Goal: Information Seeking & Learning: Learn about a topic

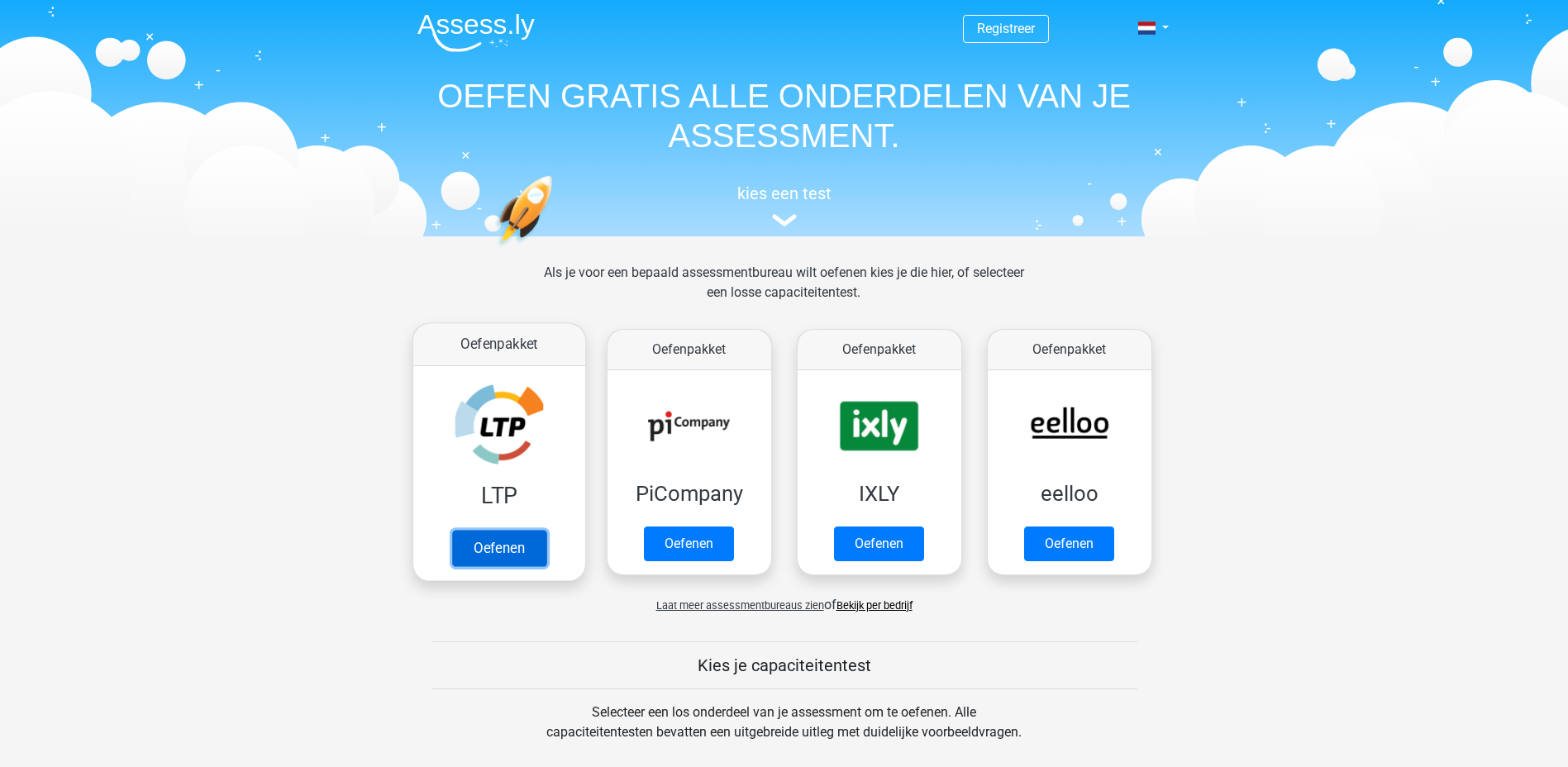
click at [510, 550] on link "Oefenen" at bounding box center [499, 548] width 95 height 37
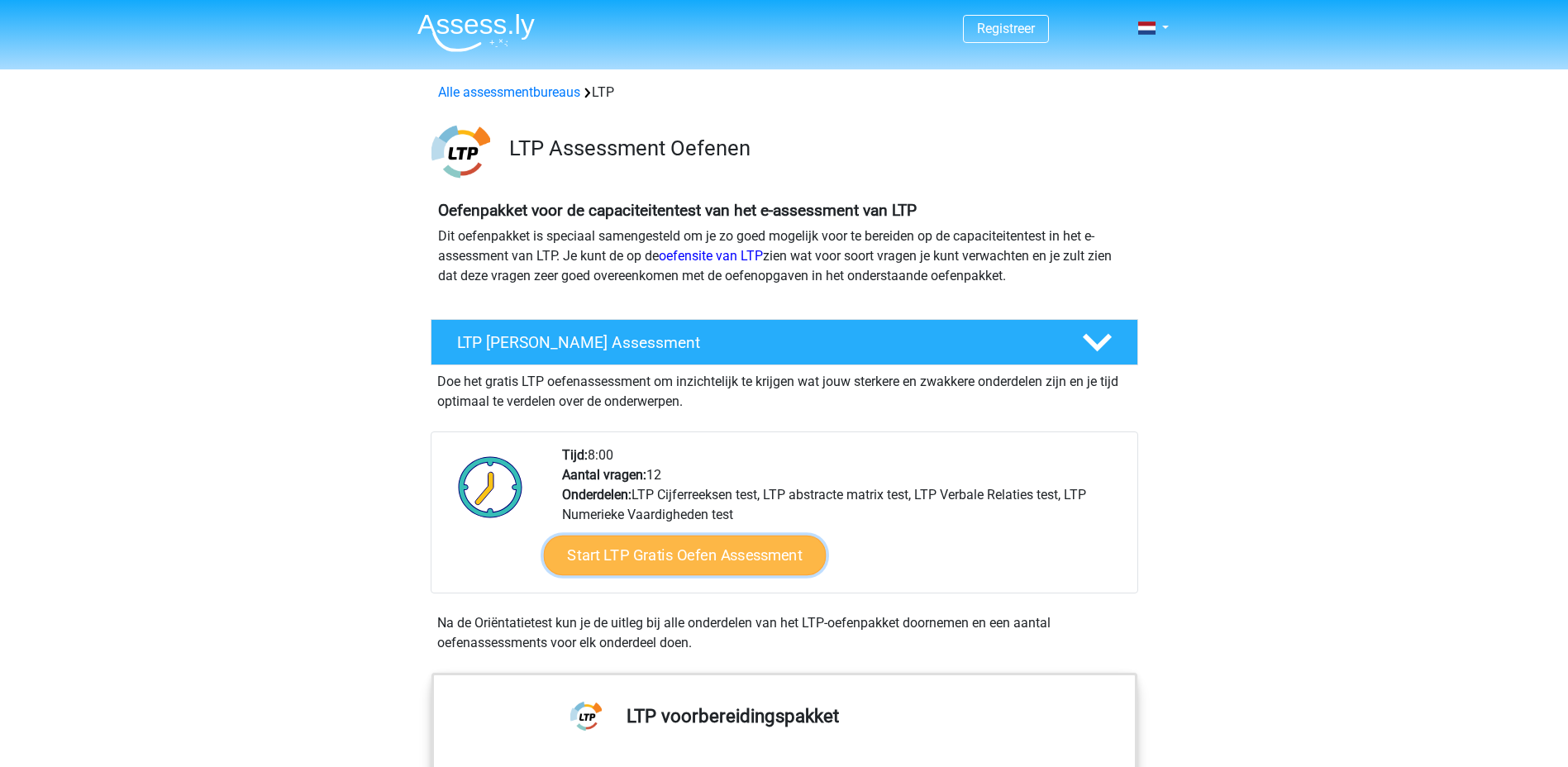
click at [784, 561] on link "Start LTP Gratis Oefen Assessment" at bounding box center [684, 555] width 283 height 40
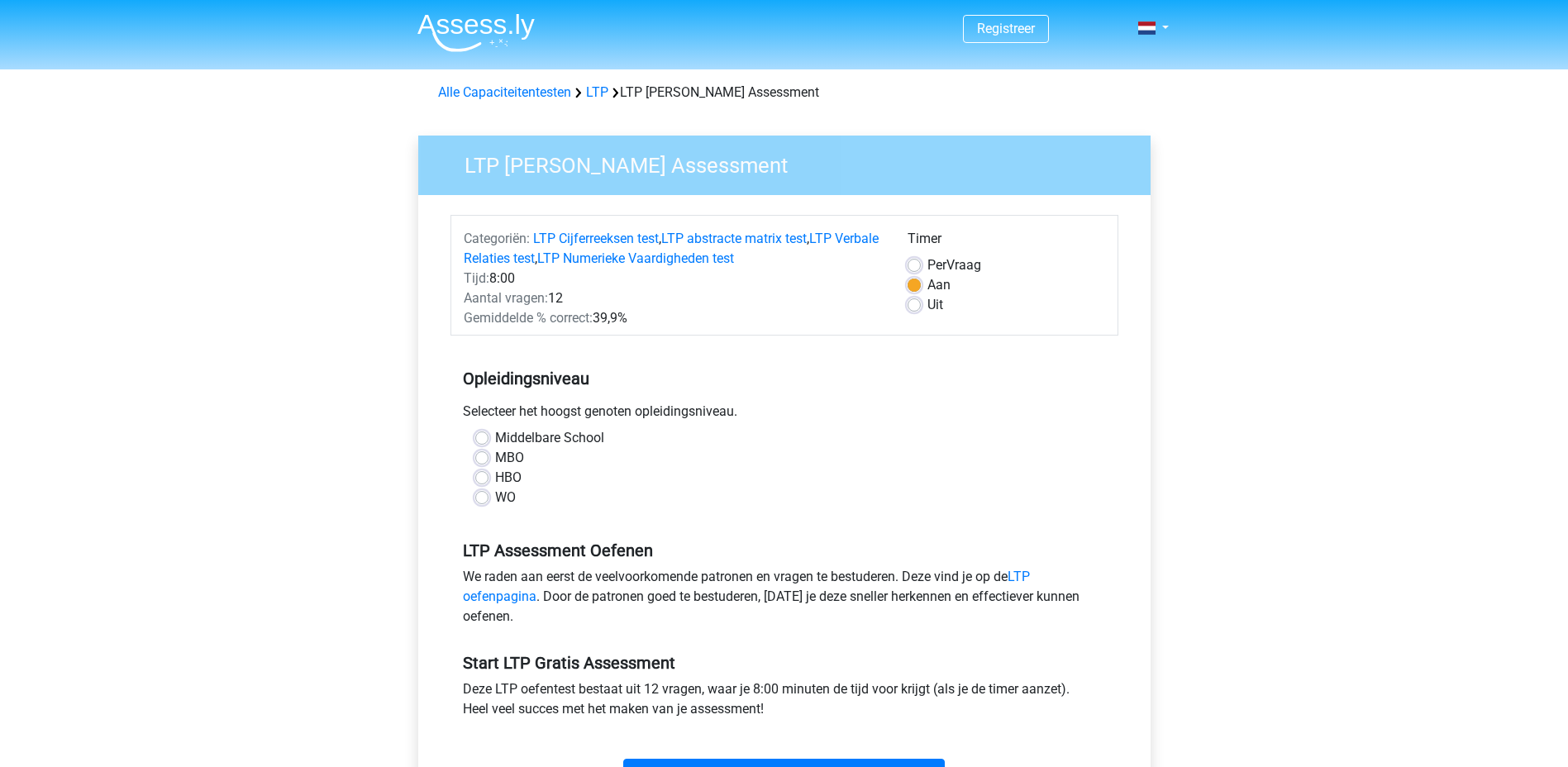
click at [546, 437] on label "Middelbare School" at bounding box center [549, 438] width 109 height 20
click at [488, 437] on input "Middelbare School" at bounding box center [482, 436] width 14 height 16
radio input "true"
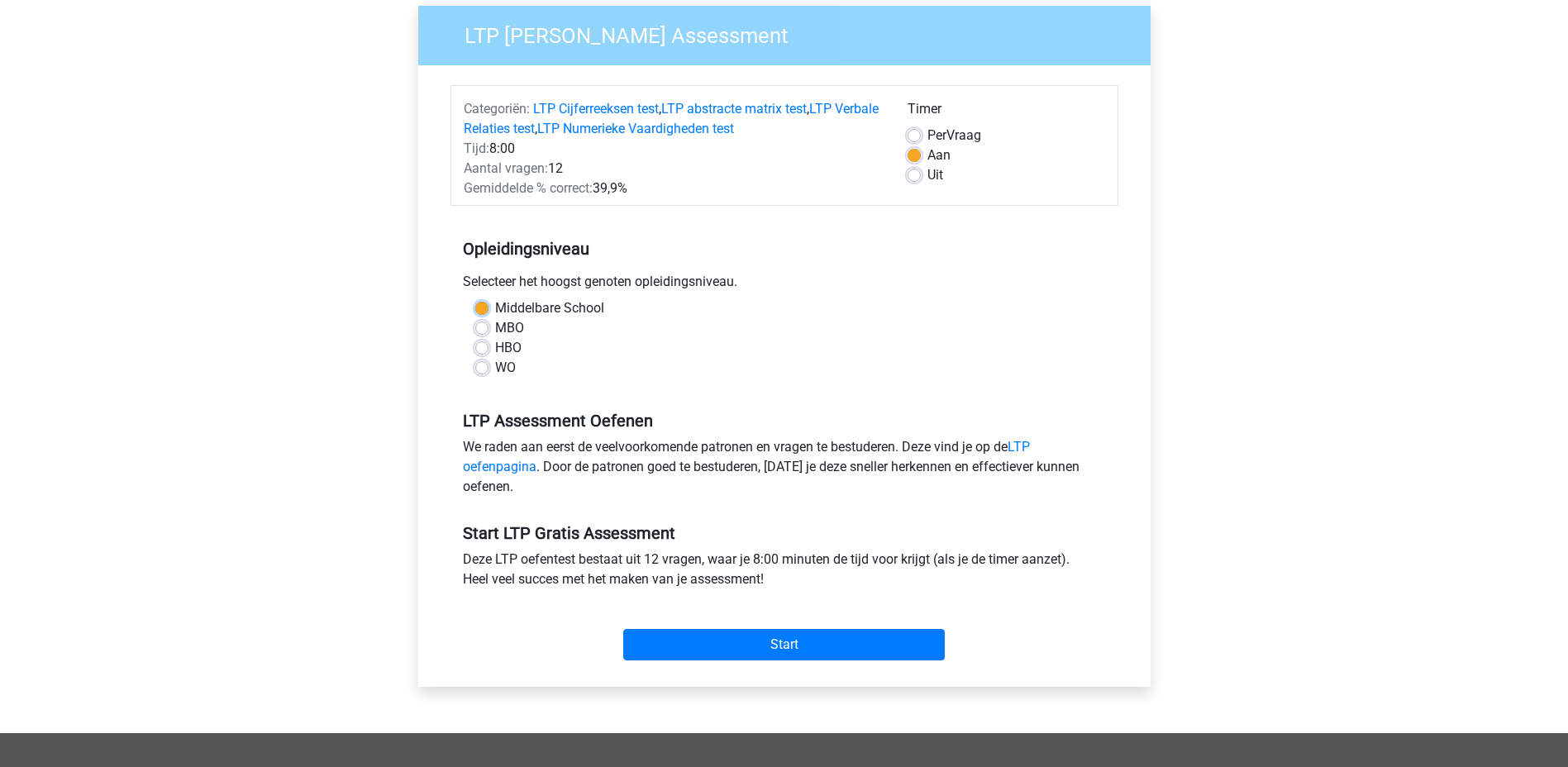
scroll to position [140, 0]
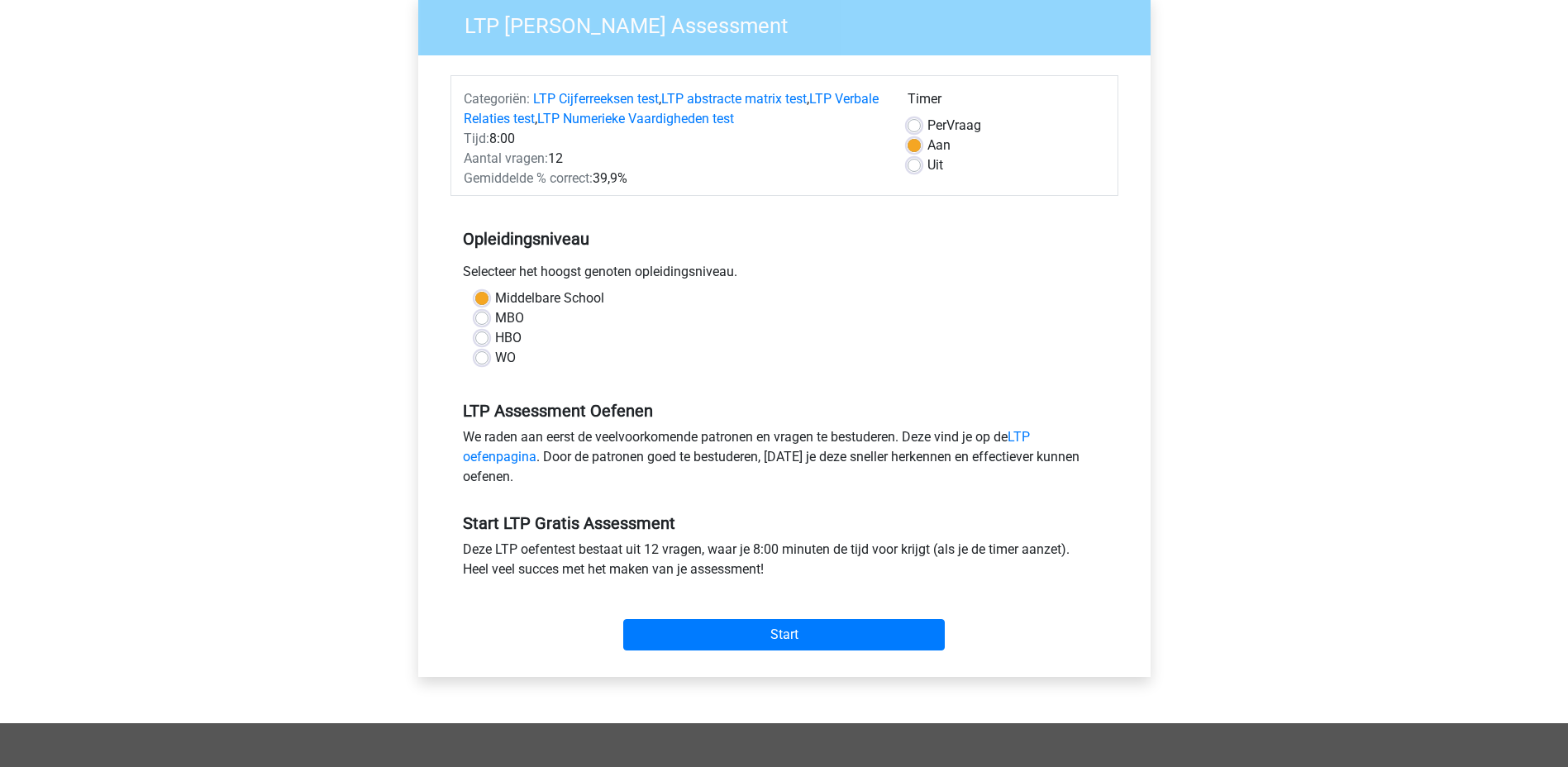
click at [496, 315] on label "MBO" at bounding box center [509, 317] width 29 height 20
click at [488, 315] on input "MBO" at bounding box center [482, 315] width 14 height 16
radio input "true"
click at [759, 633] on input "Start" at bounding box center [784, 635] width 321 height 32
click at [766, 637] on input "Start" at bounding box center [784, 635] width 321 height 32
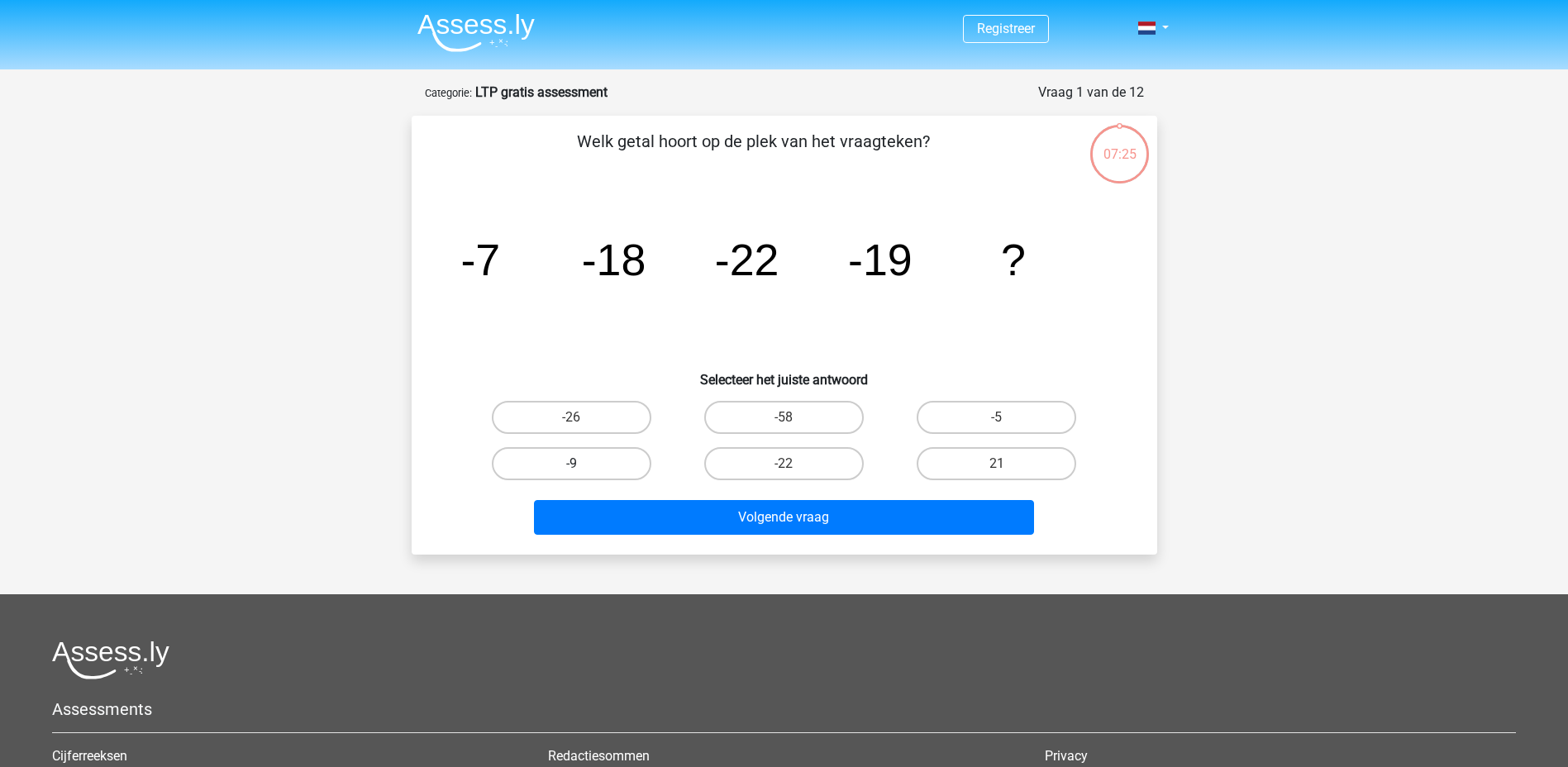
click at [617, 469] on label "-9" at bounding box center [571, 463] width 159 height 33
click at [582, 469] on input "-9" at bounding box center [576, 469] width 11 height 11
radio input "true"
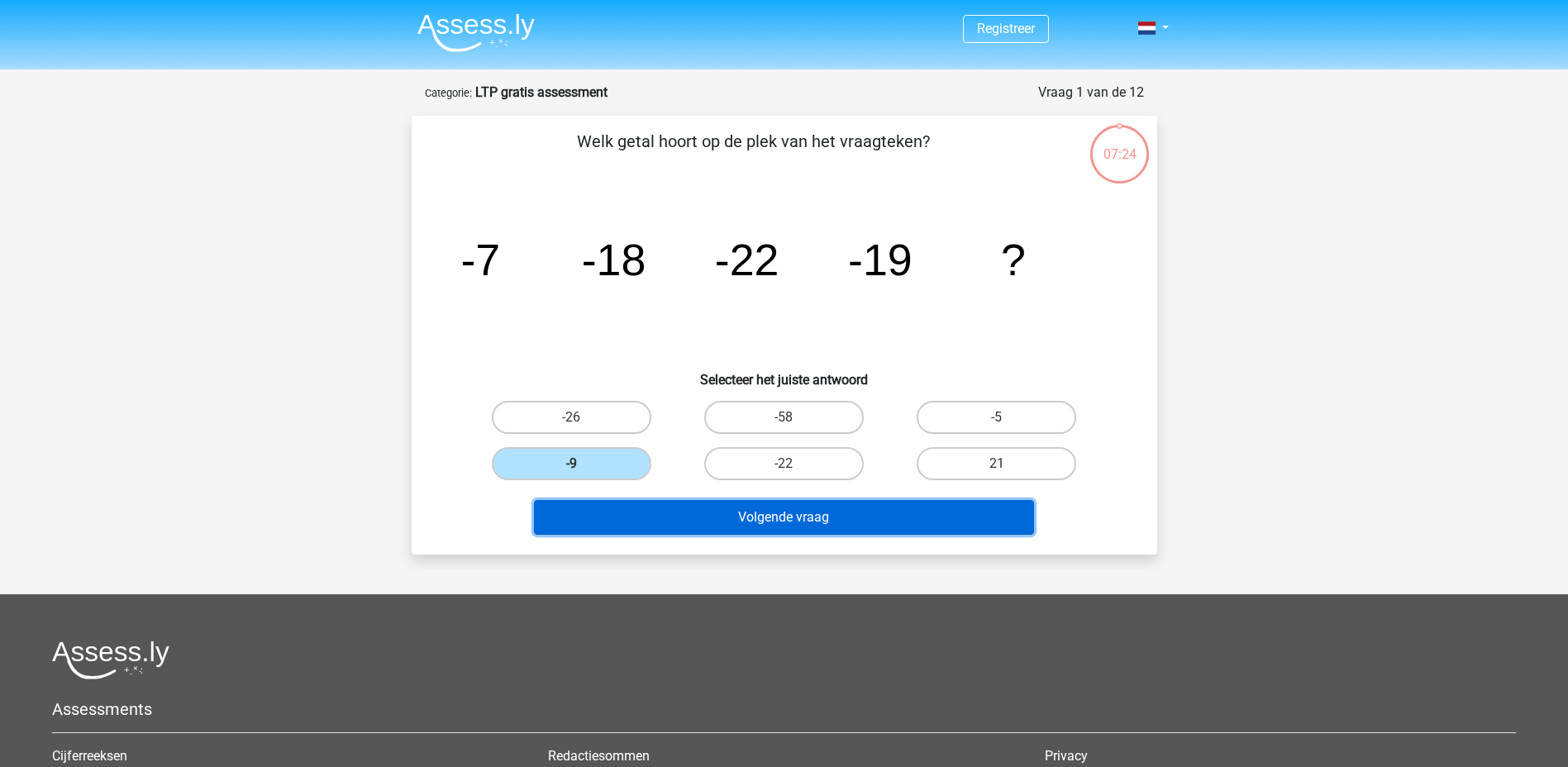
click at [744, 525] on button "Volgende vraag" at bounding box center [784, 517] width 500 height 35
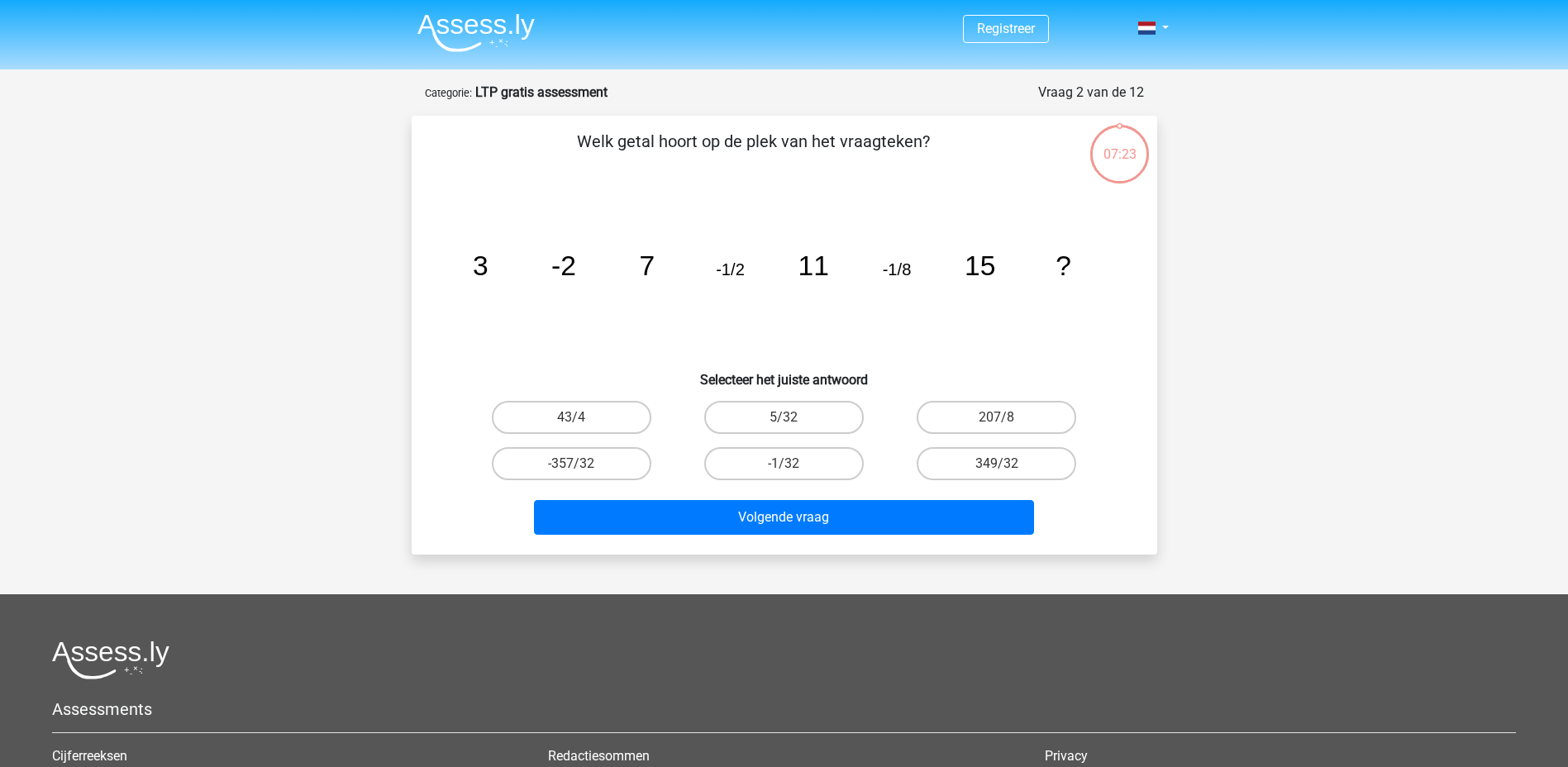
scroll to position [83, 0]
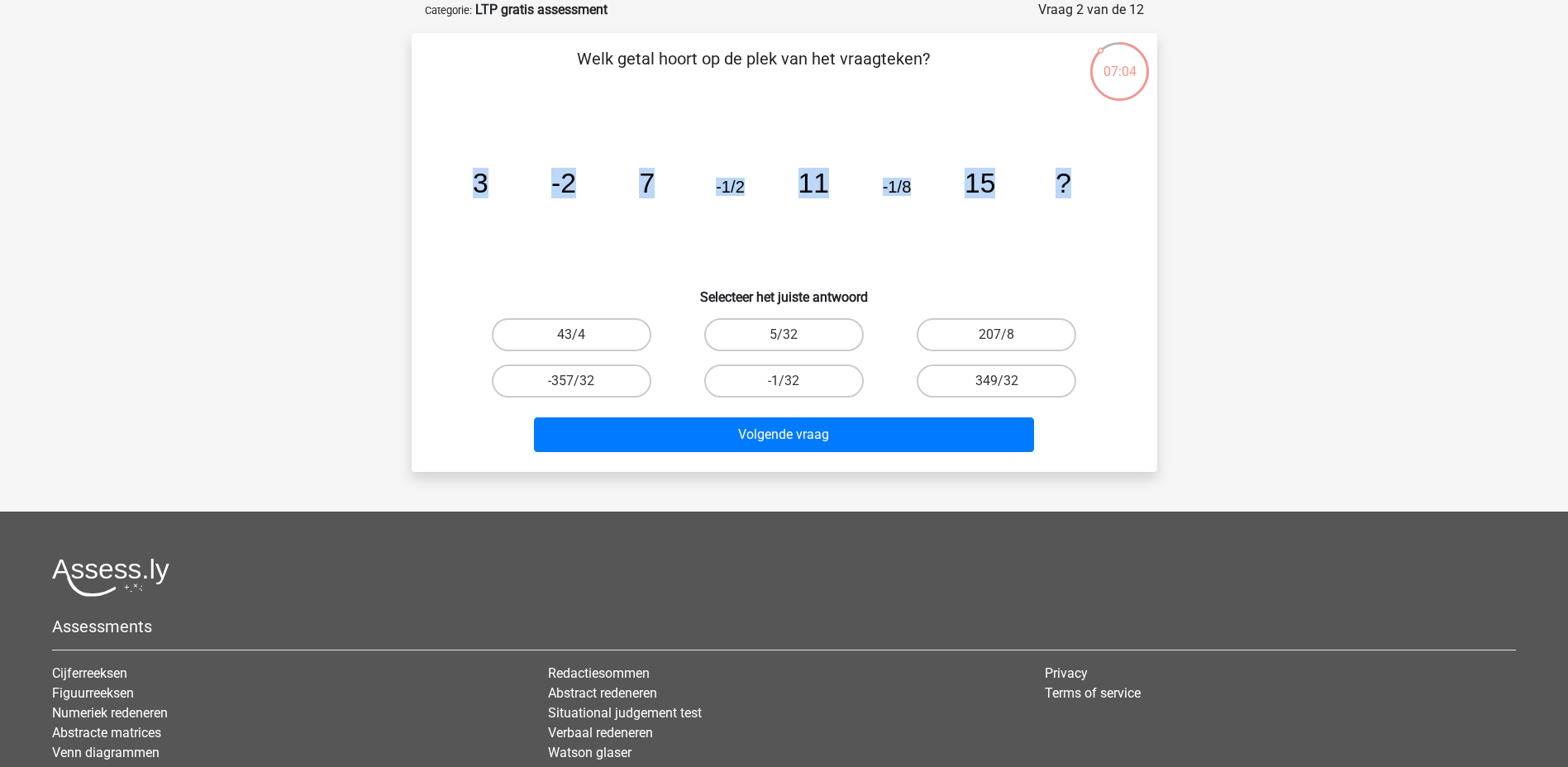
drag, startPoint x: 476, startPoint y: 182, endPoint x: 1086, endPoint y: 178, distance: 610.0
click at [1086, 178] on icon "image/svg+xml 3 -2 7 -1/2 11 -1/8 15 ?" at bounding box center [784, 192] width 666 height 167
copy g "3 -2 7 -1/2 11 -1/8 15 ?"
click at [844, 382] on label "-1/32" at bounding box center [784, 381] width 159 height 33
click at [794, 382] on input "-1/32" at bounding box center [788, 386] width 11 height 11
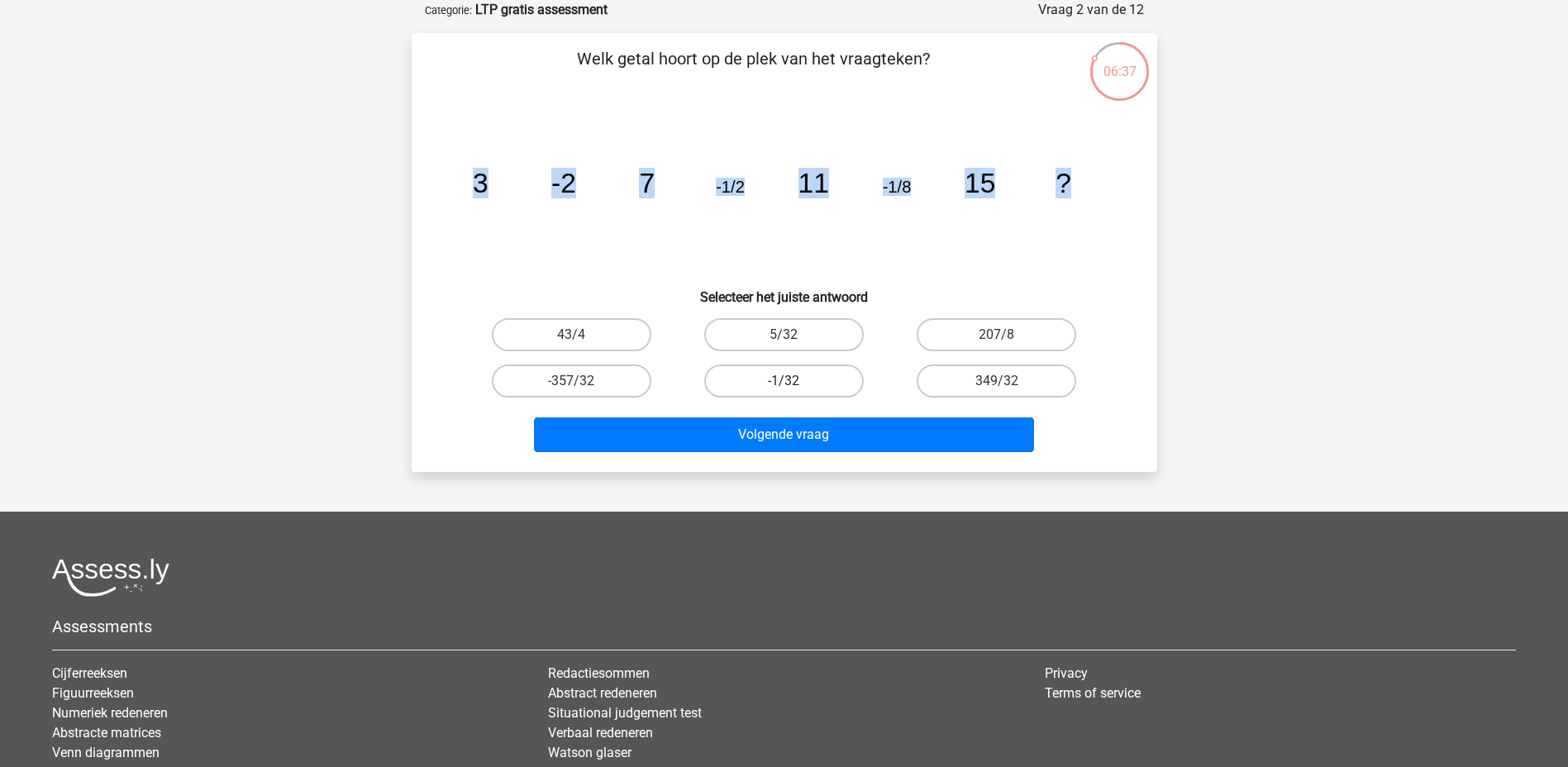
radio input "true"
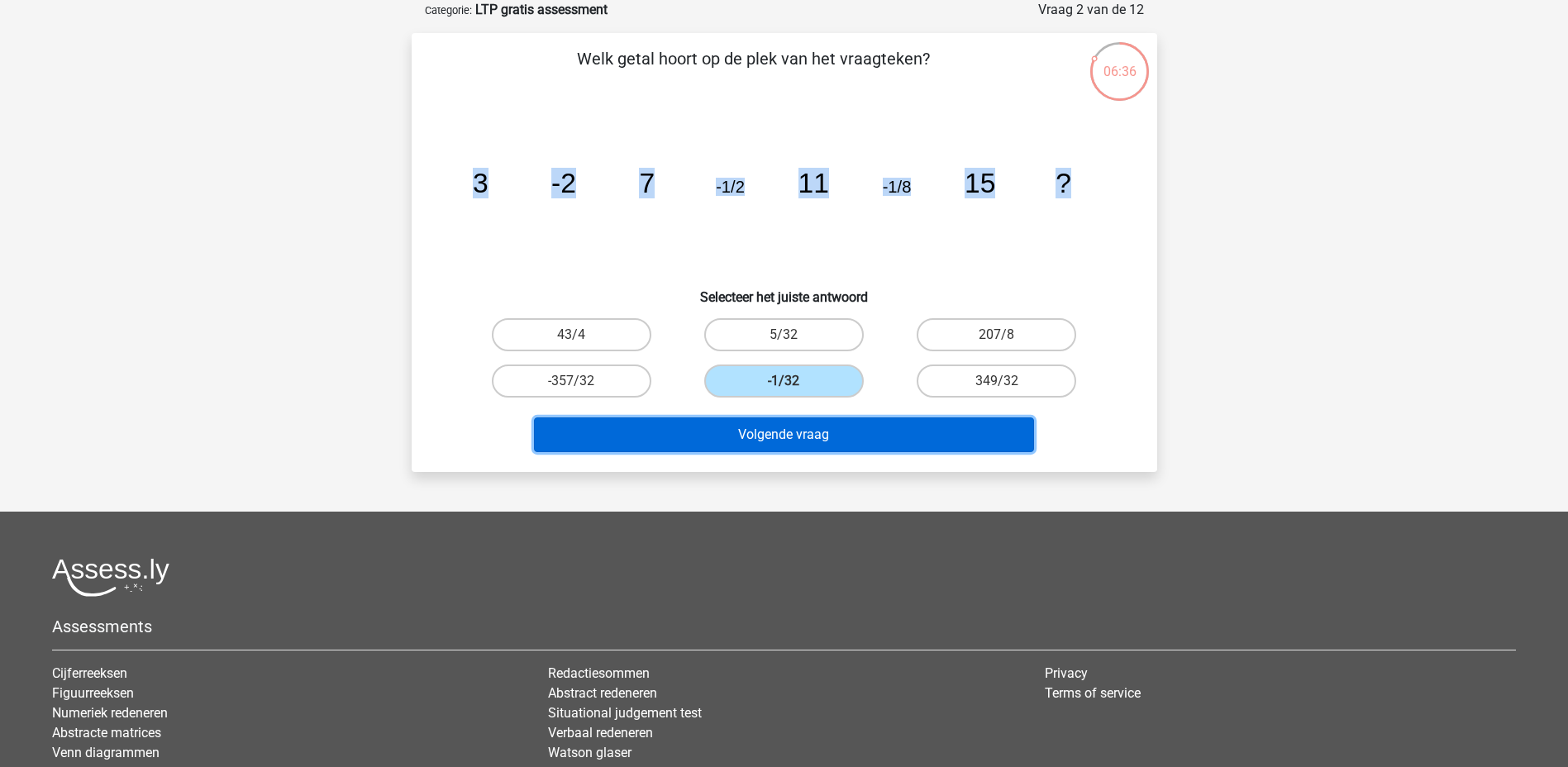
click at [862, 425] on button "Volgende vraag" at bounding box center [784, 435] width 500 height 35
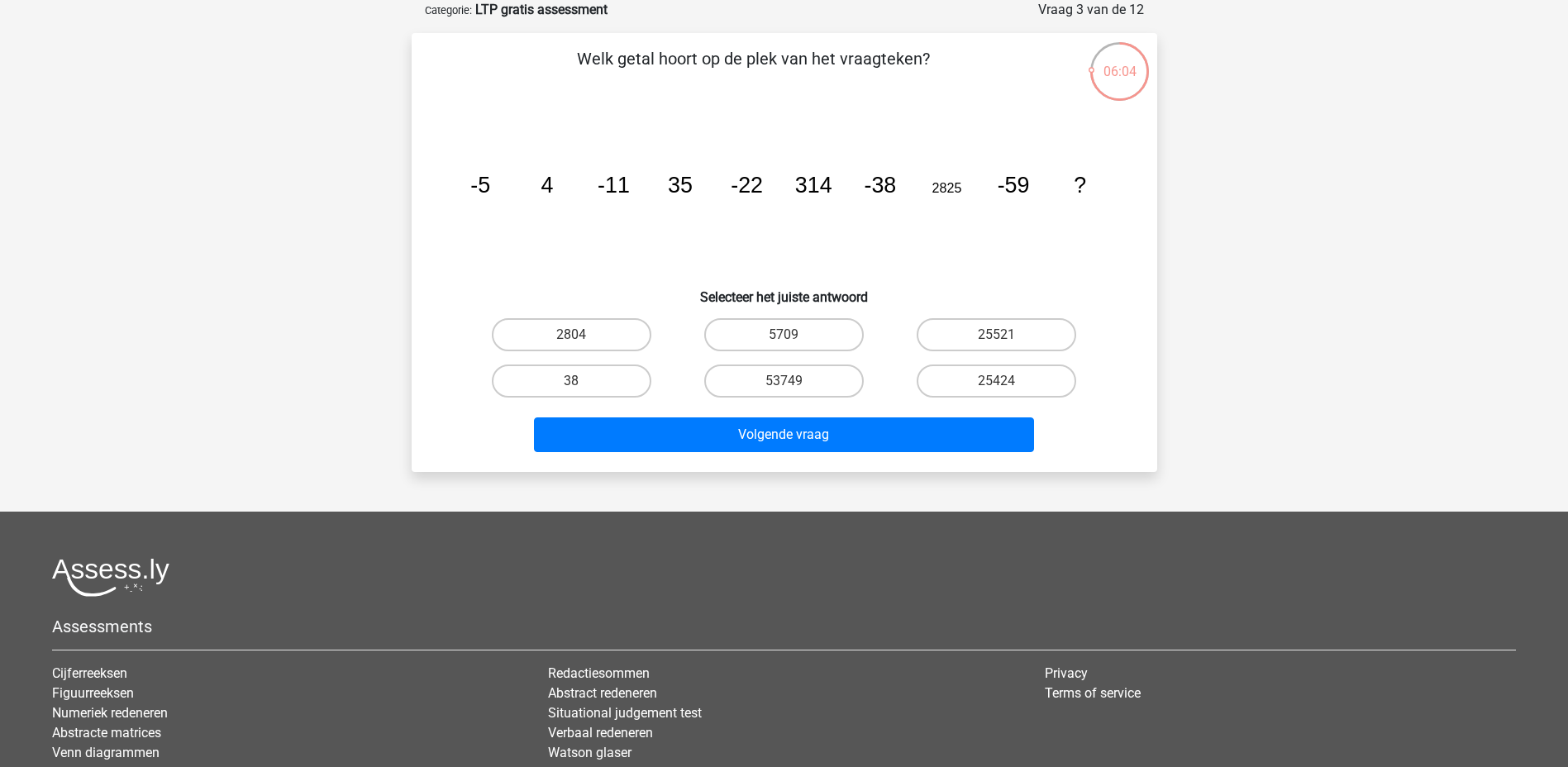
click at [694, 196] on icon "image/svg+xml -5 4 -11 35 -22 314 -38 2825 -59 ?" at bounding box center [784, 192] width 666 height 167
drag, startPoint x: 470, startPoint y: 186, endPoint x: 1134, endPoint y: 193, distance: 664.0
click at [1134, 193] on div "Welk getal hoort op de plek van het vraagteken? image/svg+xml -5 4 -11 35 -22 3…" at bounding box center [784, 252] width 732 height 412
copy g "-5 4 -11 35 -22 314 -38 2825 -59 ?"
click at [1011, 381] on label "25424" at bounding box center [996, 381] width 159 height 33
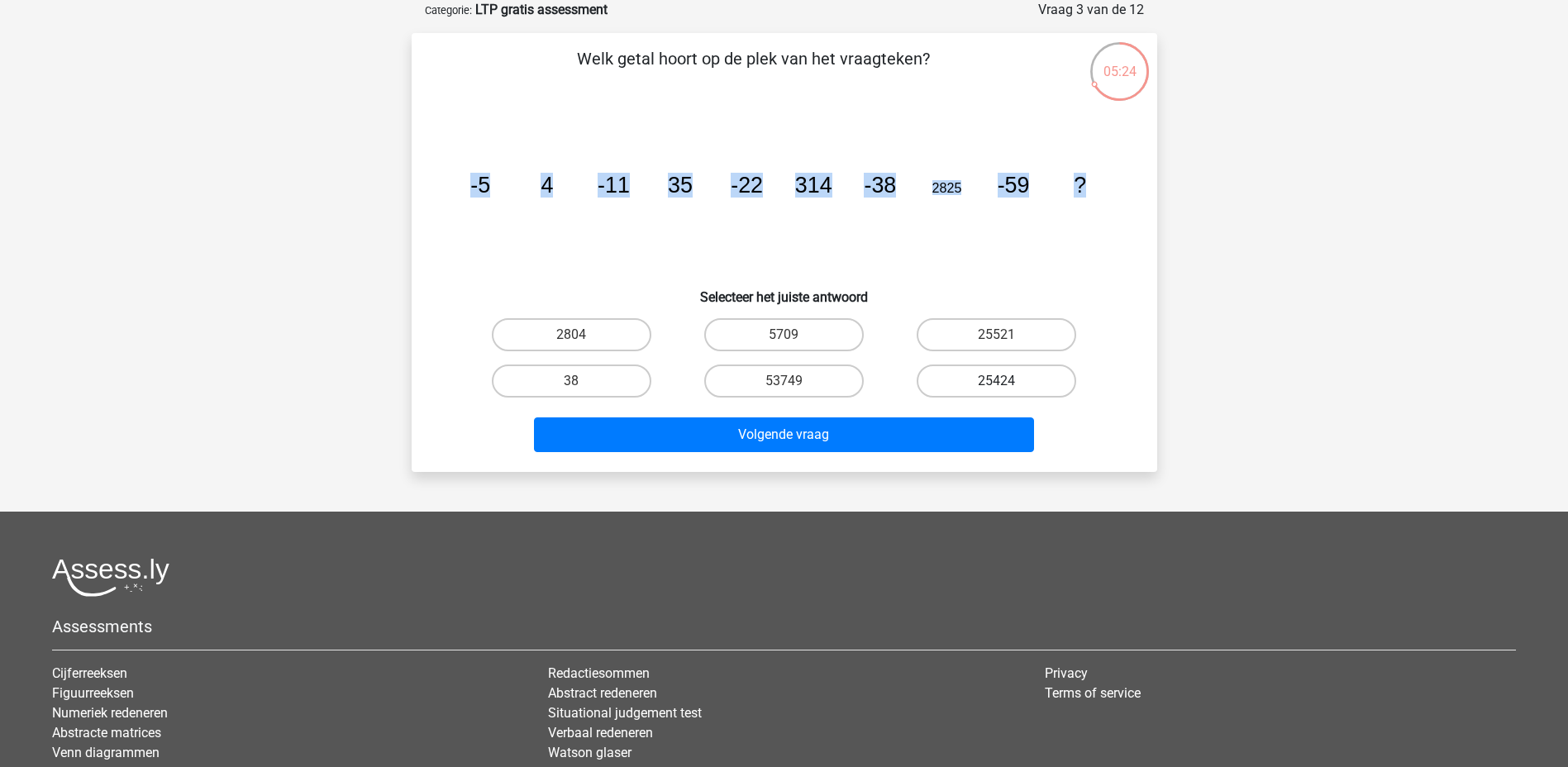
click at [1007, 381] on input "25424" at bounding box center [1002, 386] width 11 height 11
radio input "true"
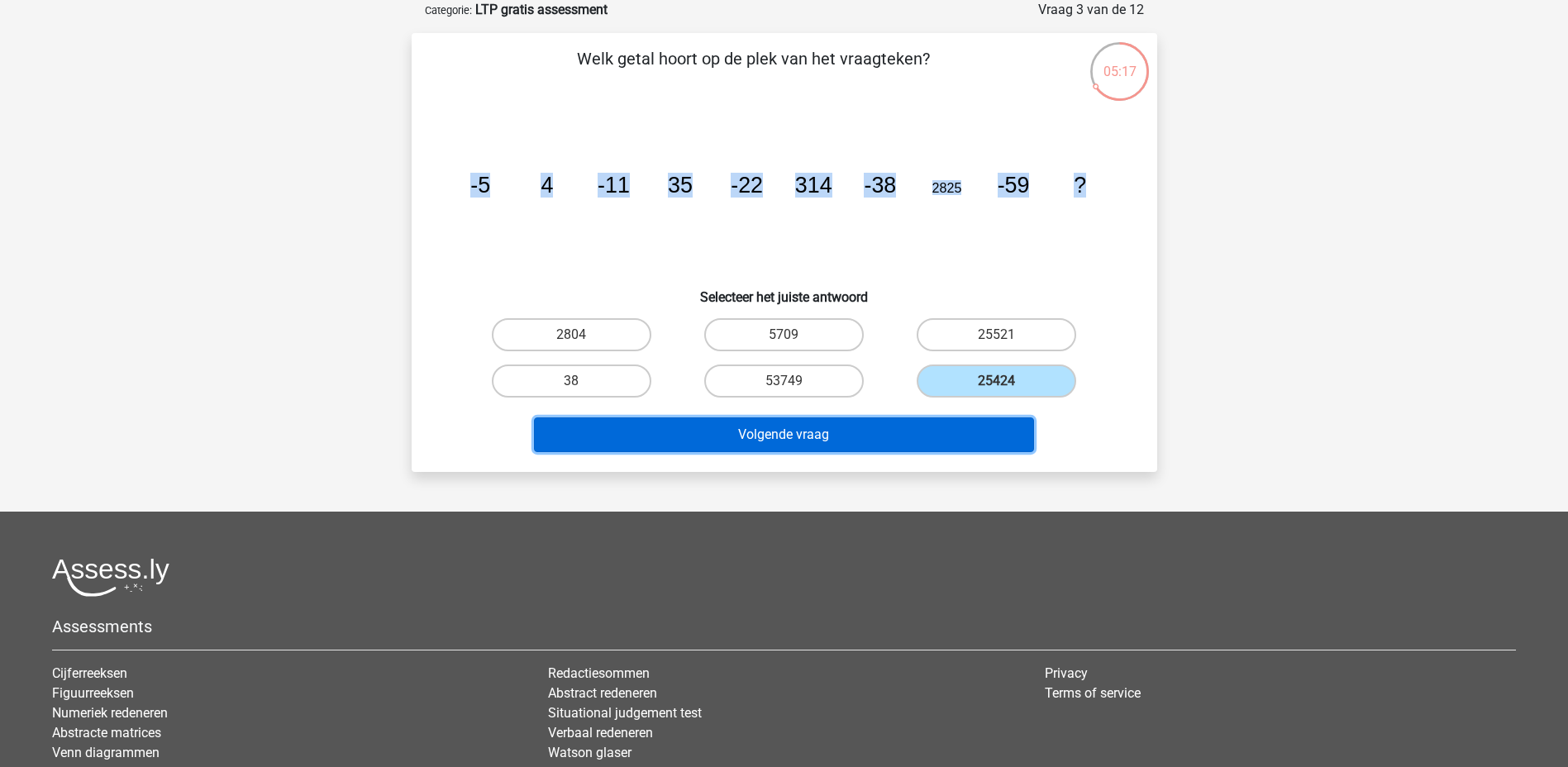
click at [1011, 425] on button "Volgende vraag" at bounding box center [784, 435] width 500 height 35
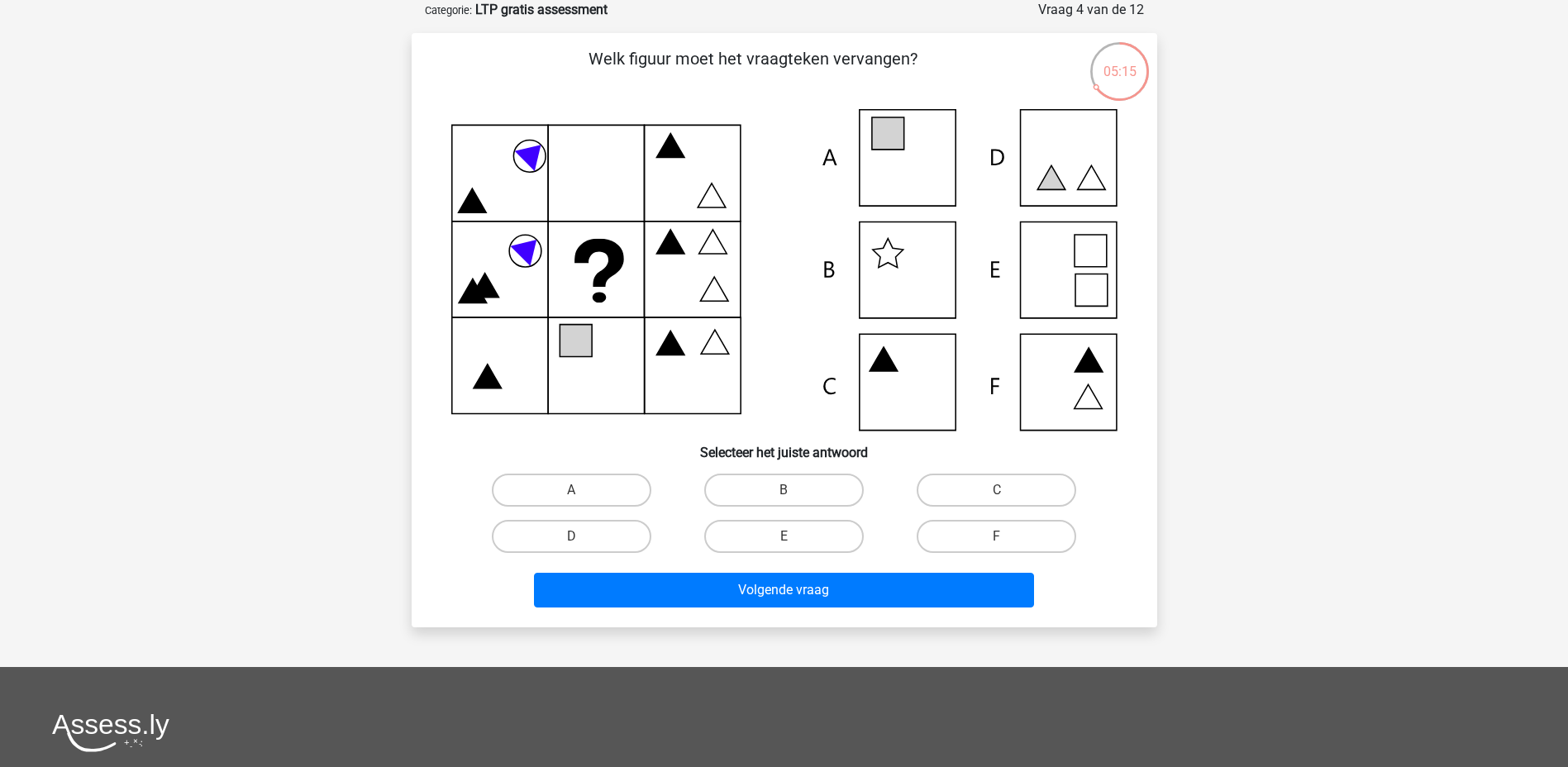
click at [343, 307] on div "Registreer" at bounding box center [784, 509] width 1568 height 1186
click at [986, 494] on label "C" at bounding box center [996, 490] width 159 height 33
click at [997, 494] on input "C" at bounding box center [1002, 495] width 11 height 11
radio input "true"
click at [776, 489] on label "B" at bounding box center [784, 490] width 159 height 33
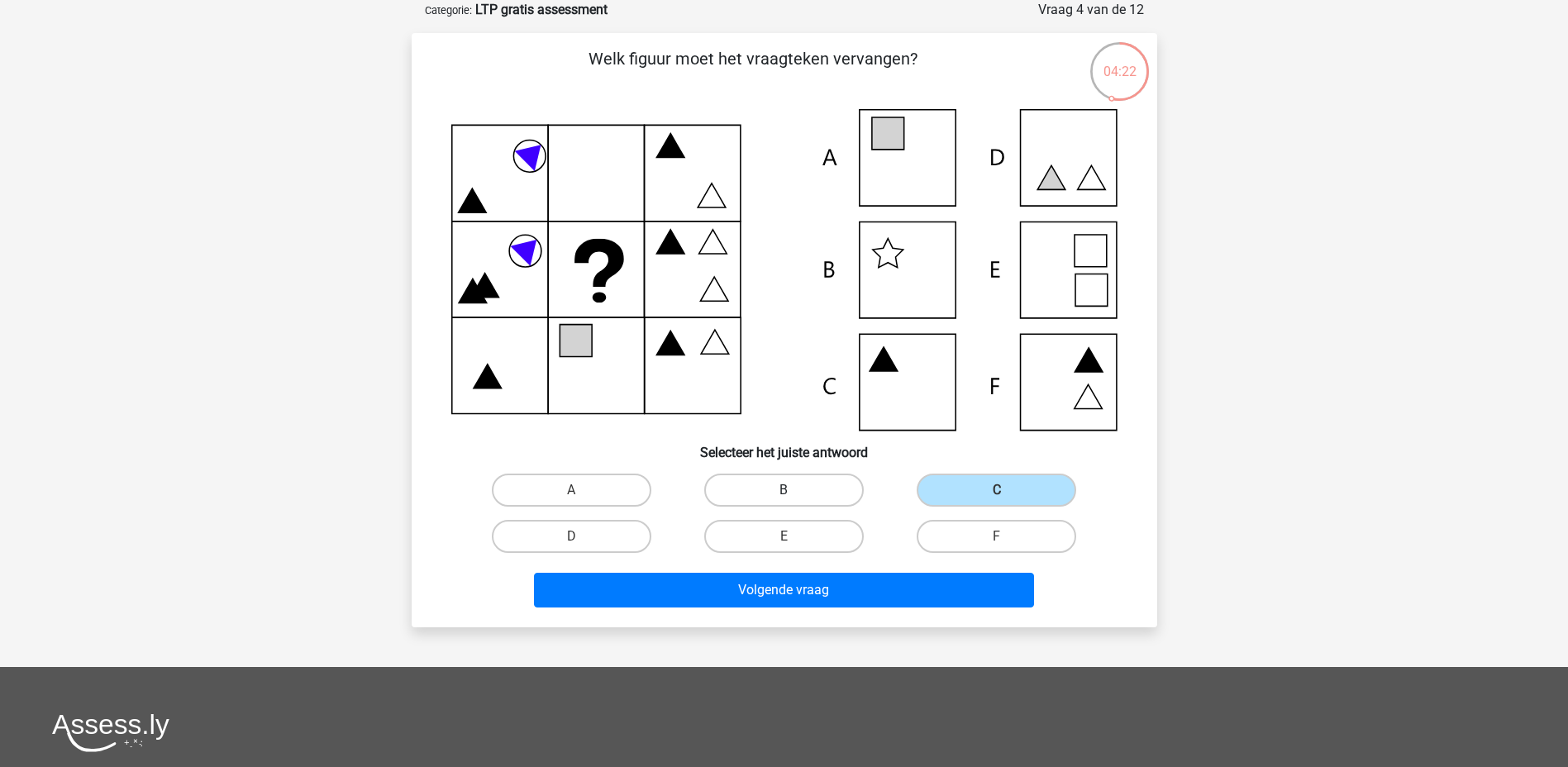
click at [784, 490] on input "B" at bounding box center [788, 495] width 11 height 11
radio input "true"
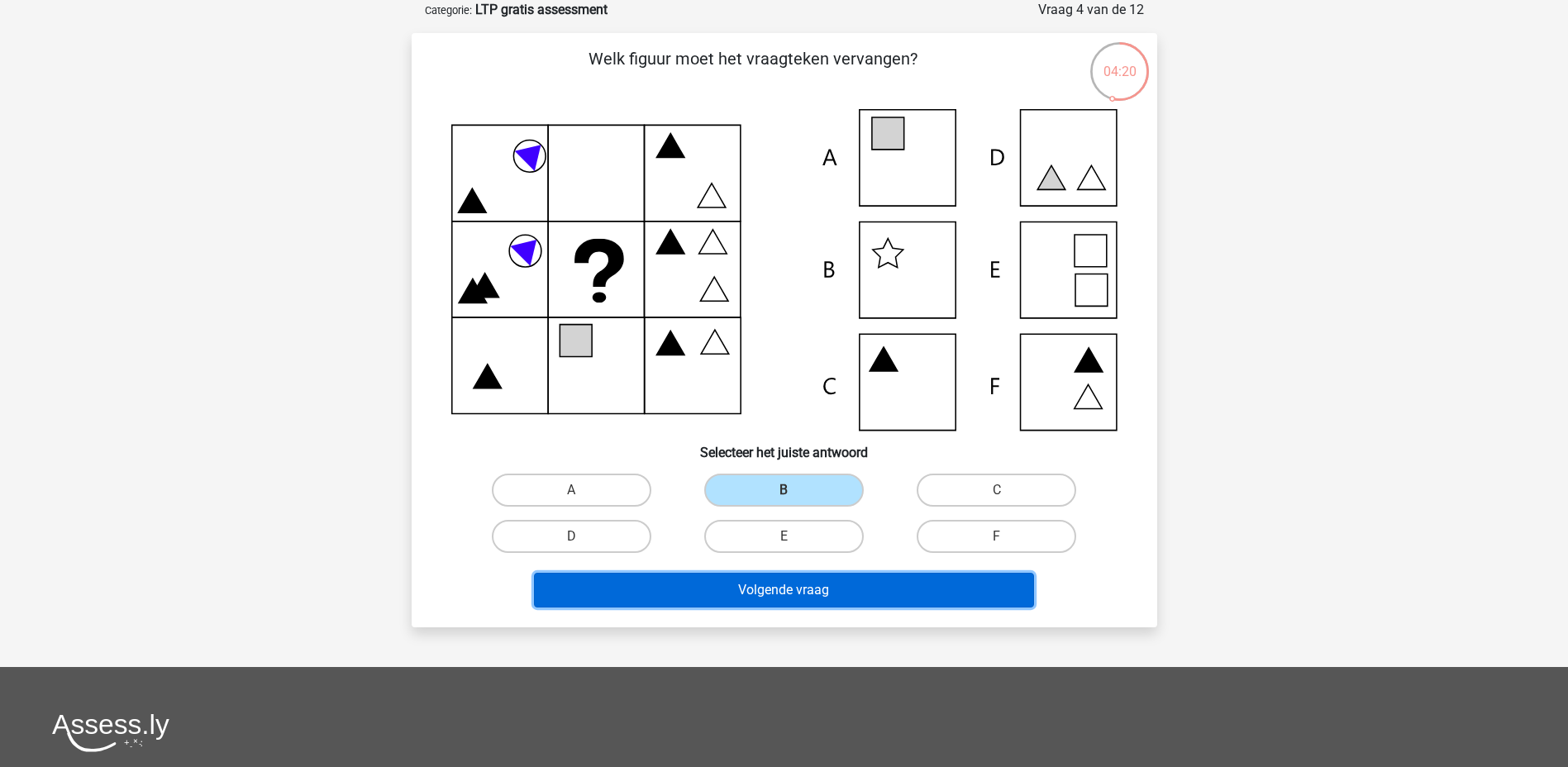
click at [813, 593] on button "Volgende vraag" at bounding box center [784, 590] width 500 height 35
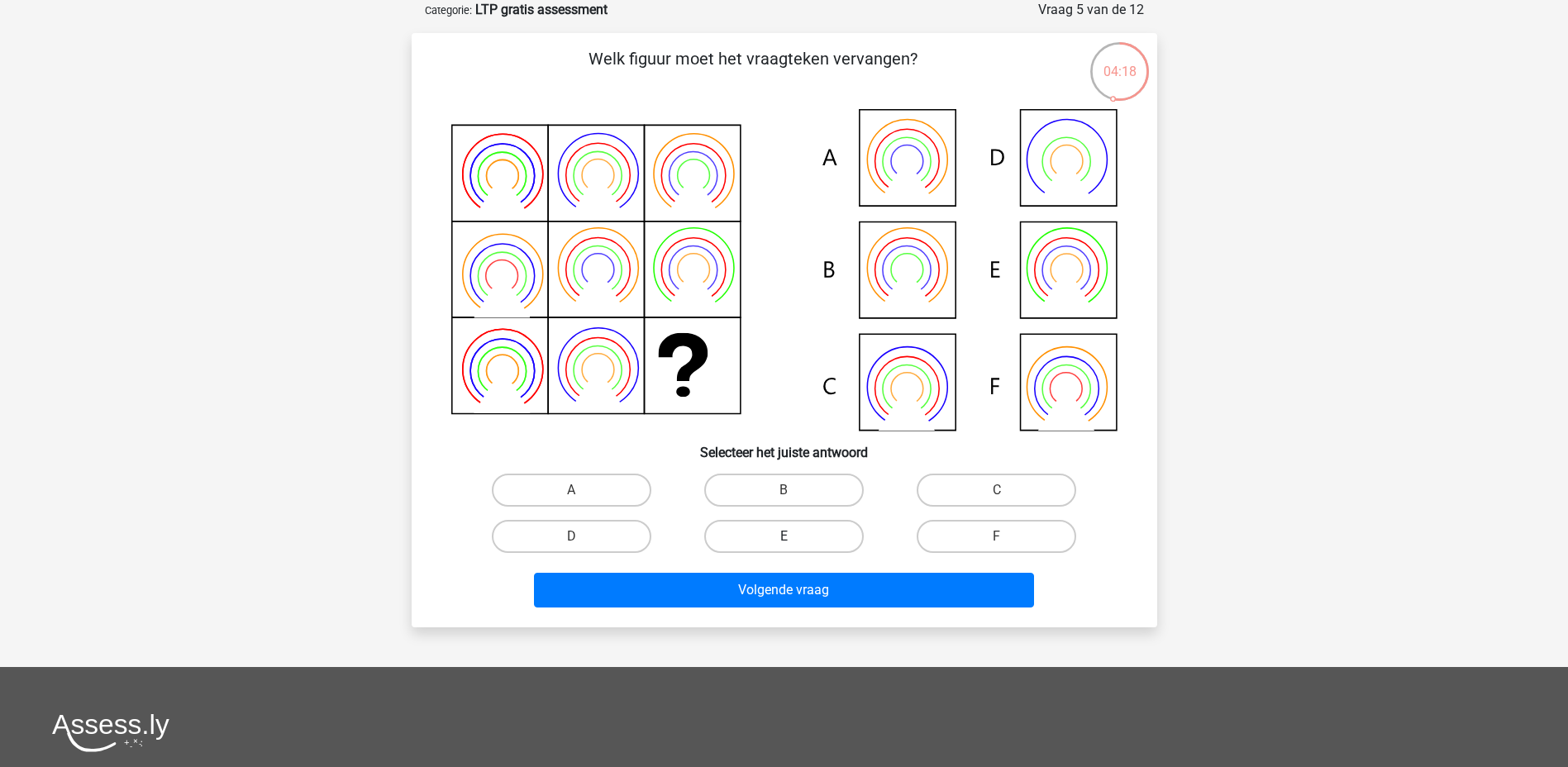
click at [818, 540] on label "E" at bounding box center [784, 536] width 159 height 33
click at [794, 540] on input "E" at bounding box center [788, 541] width 11 height 11
radio input "true"
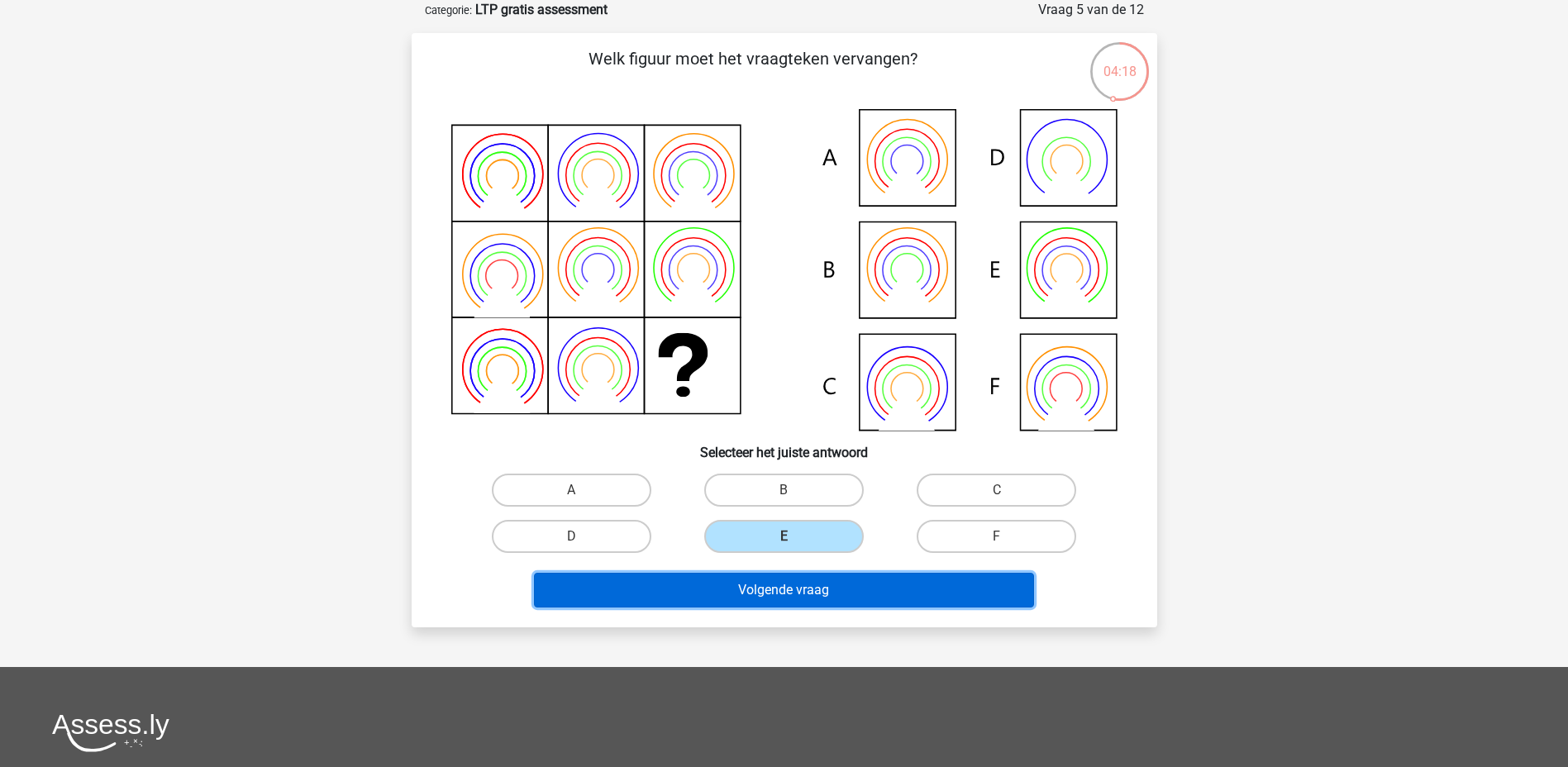
click at [823, 589] on button "Volgende vraag" at bounding box center [784, 590] width 500 height 35
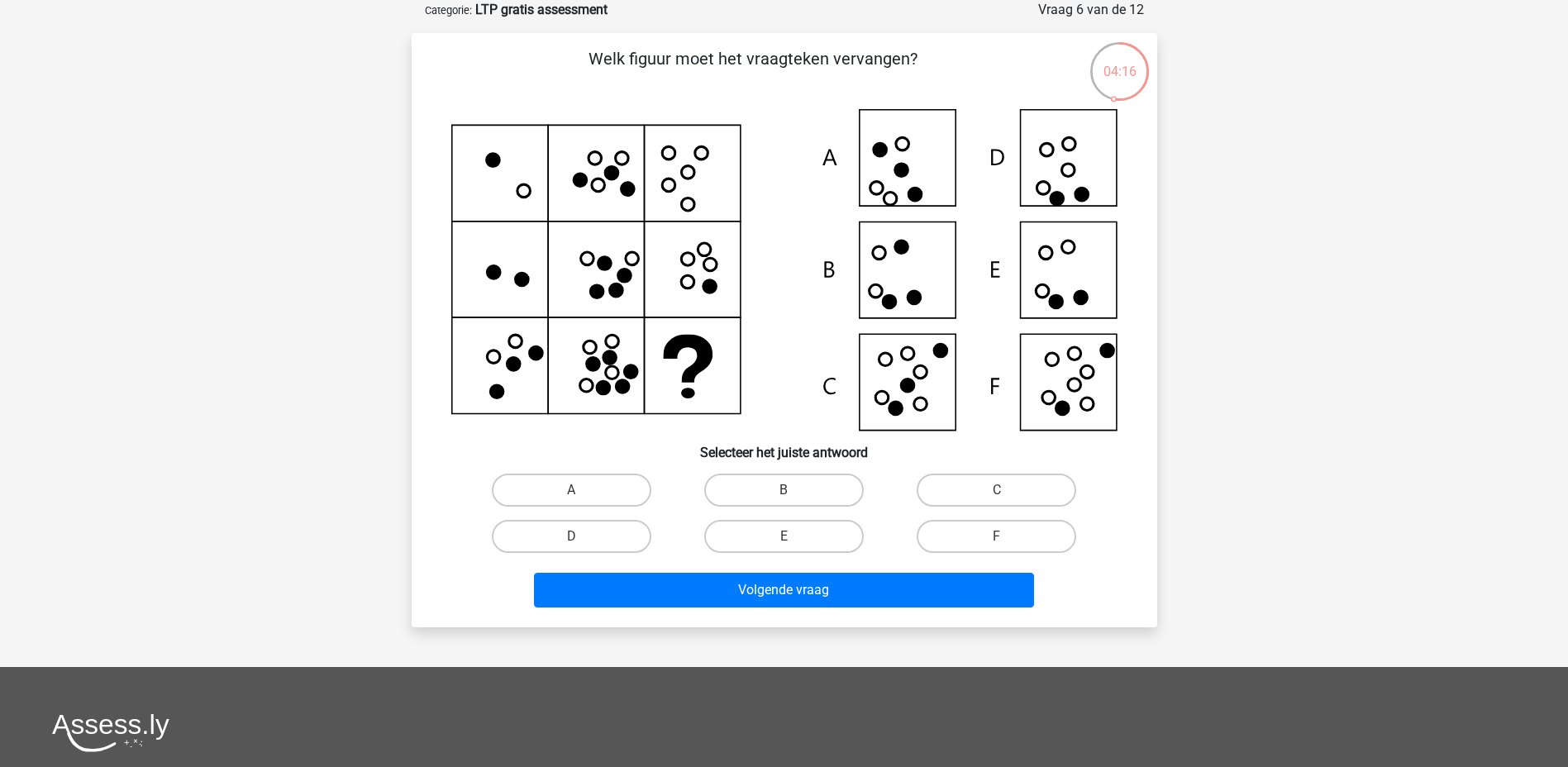
click at [849, 518] on div "E" at bounding box center [784, 536] width 212 height 46
click at [833, 531] on label "E" at bounding box center [784, 536] width 159 height 33
click at [794, 536] on input "E" at bounding box center [788, 541] width 11 height 11
radio input "true"
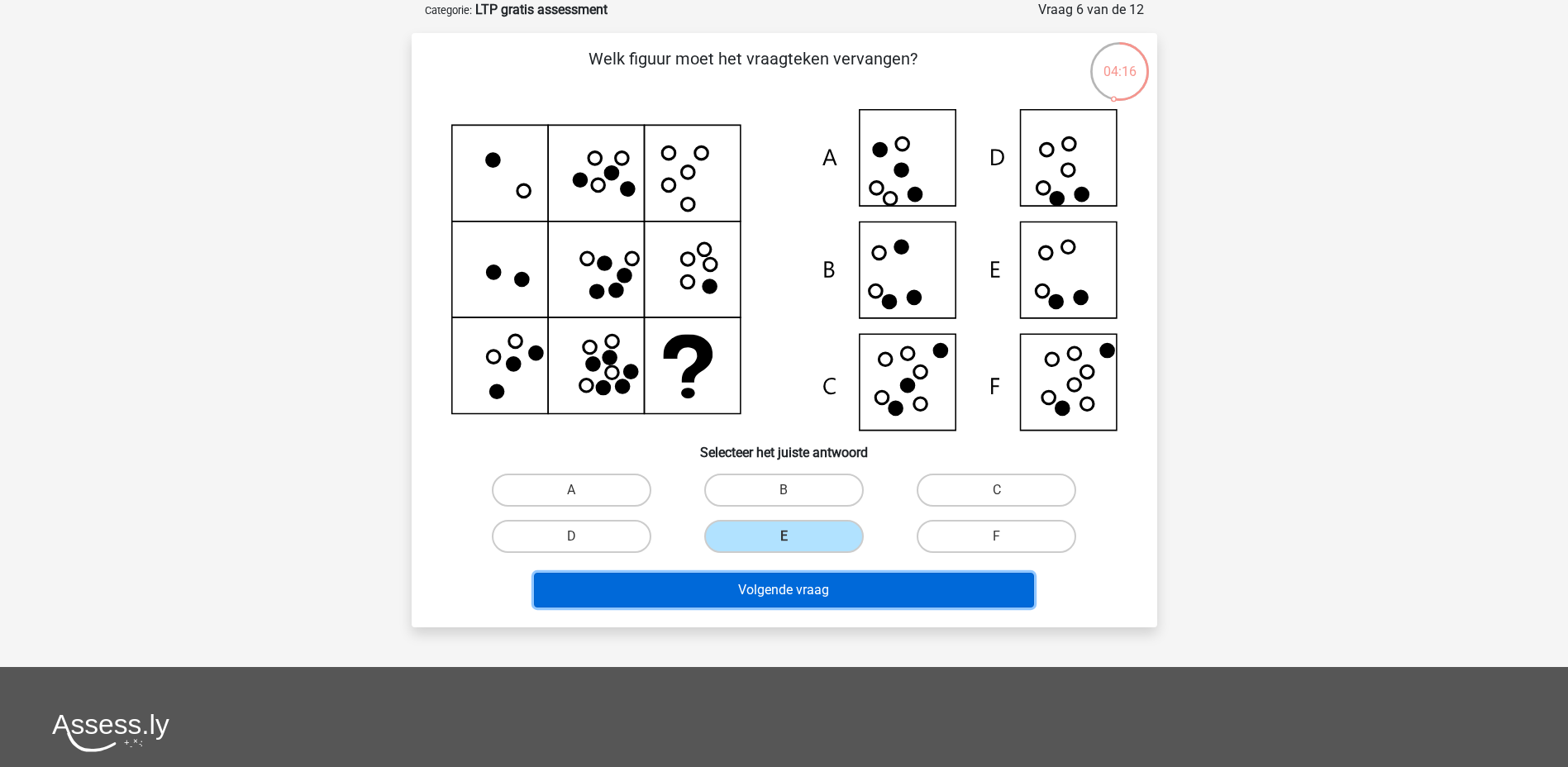
click at [825, 581] on button "Volgende vraag" at bounding box center [784, 590] width 500 height 35
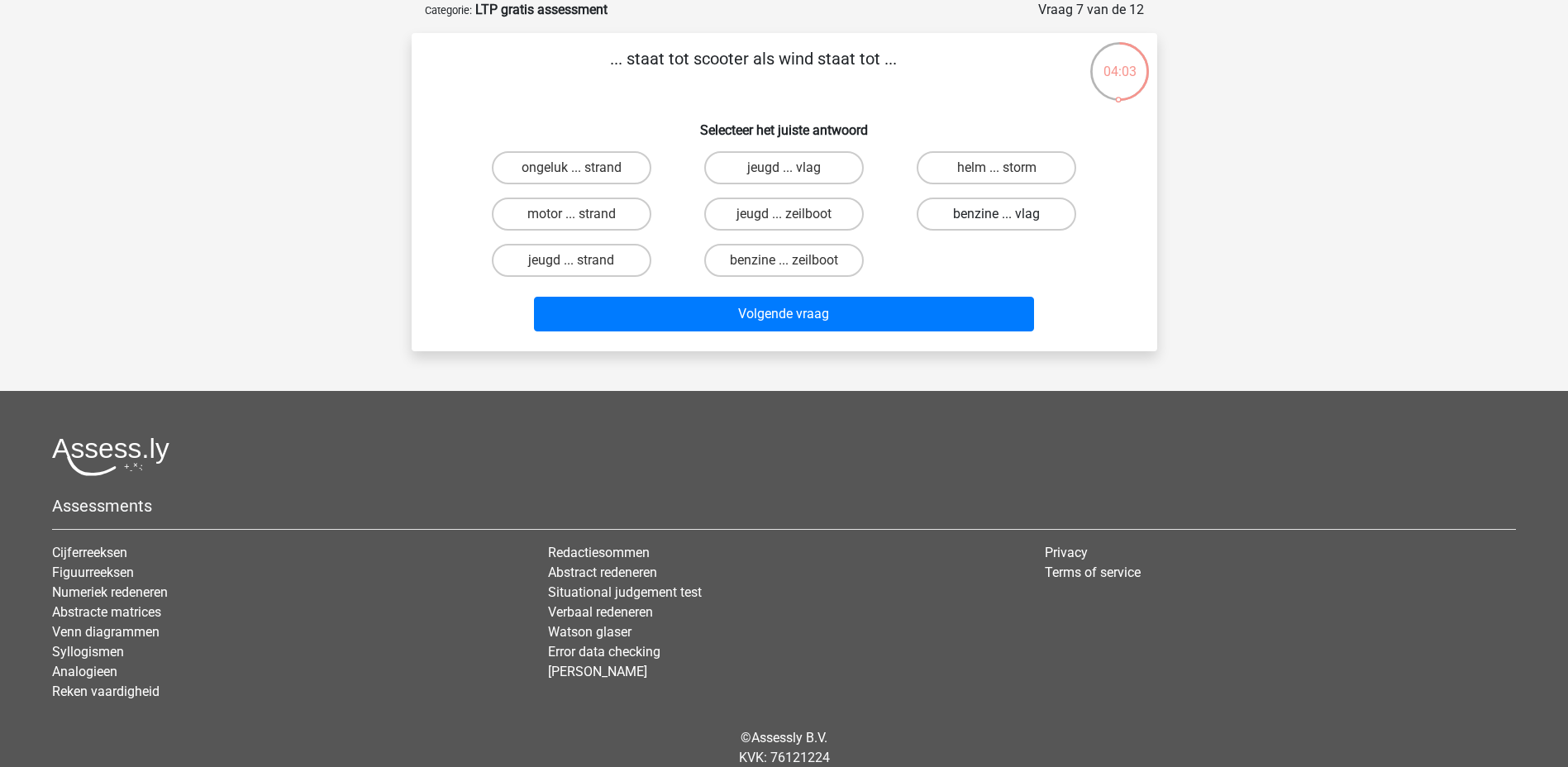
click at [1019, 211] on label "benzine ... vlag" at bounding box center [996, 214] width 159 height 33
click at [1007, 214] on input "benzine ... vlag" at bounding box center [1002, 219] width 11 height 11
radio input "true"
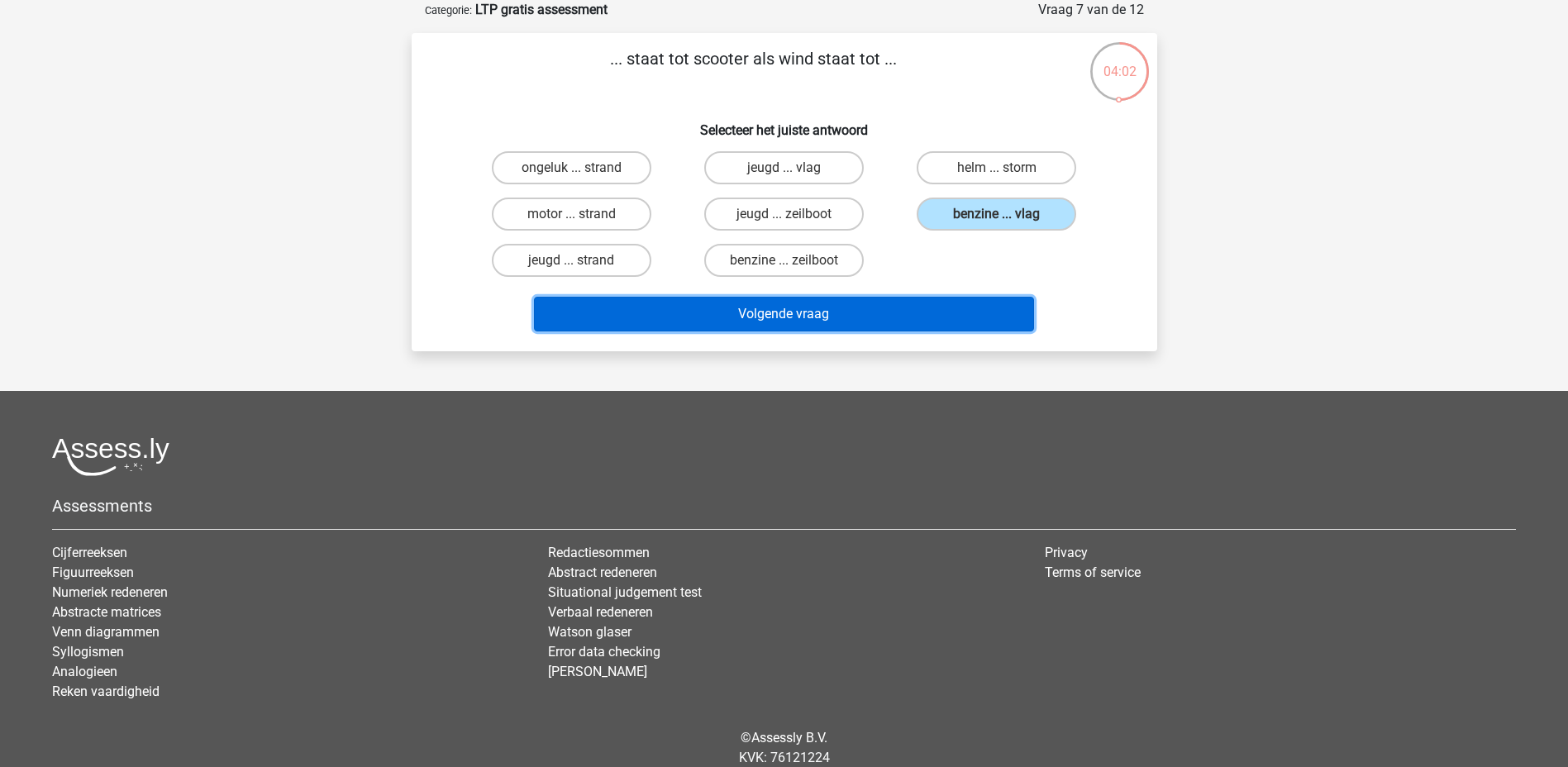
click at [922, 315] on button "Volgende vraag" at bounding box center [784, 315] width 500 height 35
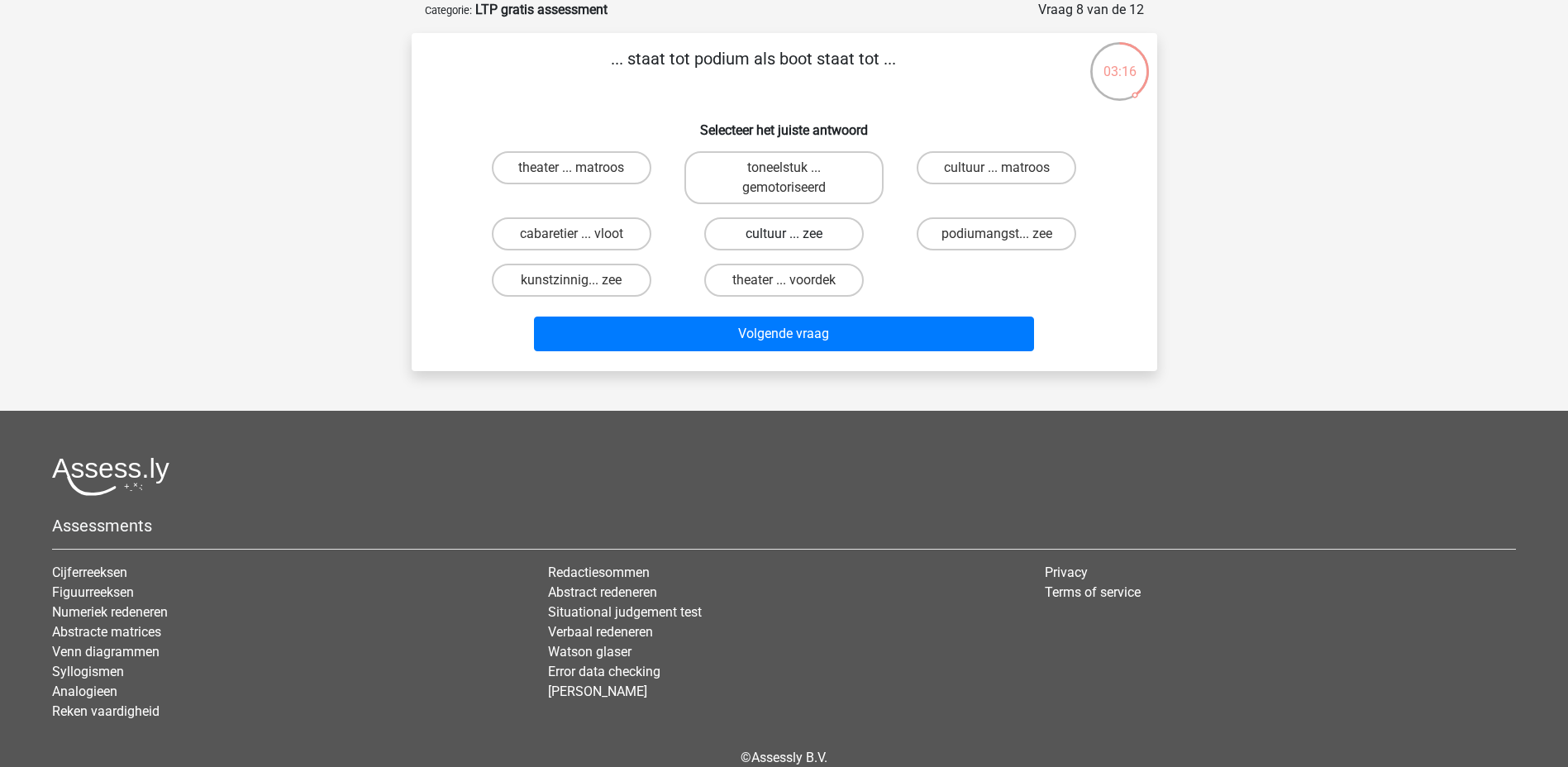
click at [767, 237] on label "cultuur ... zee" at bounding box center [784, 233] width 159 height 33
click at [784, 237] on input "cultuur ... zee" at bounding box center [788, 238] width 11 height 11
radio input "true"
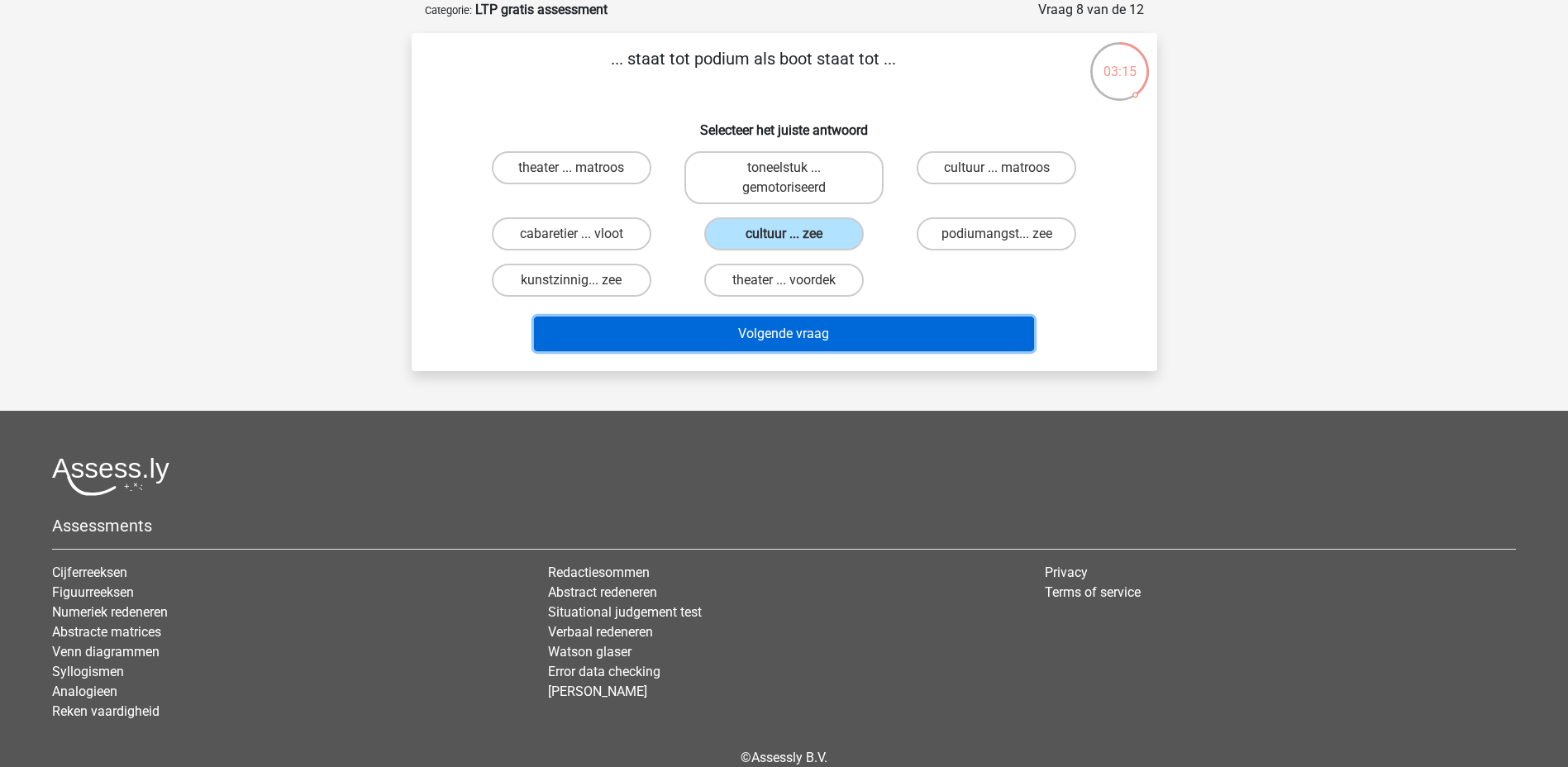
click at [844, 331] on button "Volgende vraag" at bounding box center [784, 334] width 500 height 35
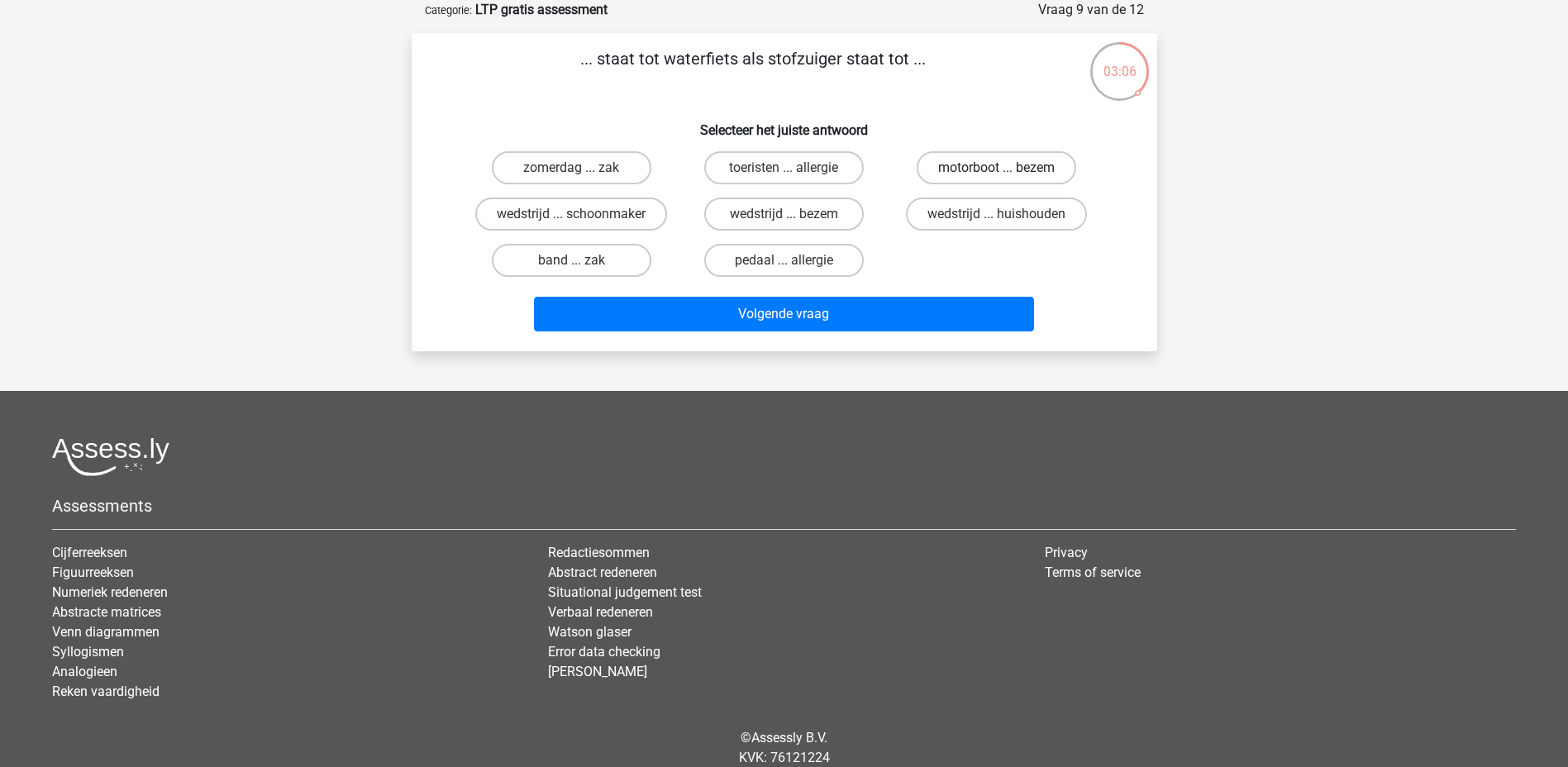
click at [1004, 155] on label "motorboot ... bezem" at bounding box center [996, 168] width 159 height 33
click at [1004, 168] on input "motorboot ... bezem" at bounding box center [1002, 173] width 11 height 11
radio input "true"
click at [902, 295] on div "Volgende vraag" at bounding box center [784, 311] width 693 height 55
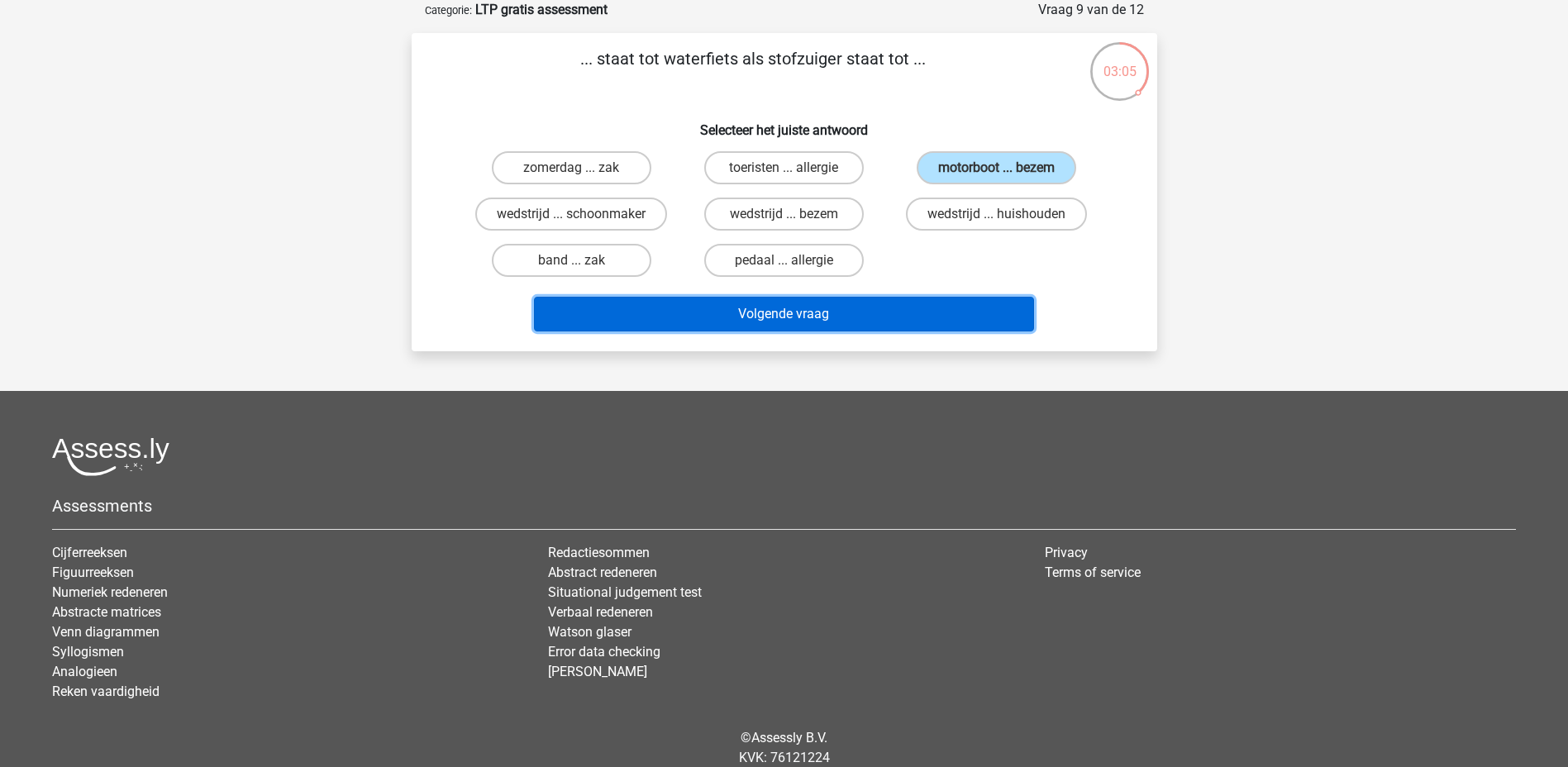
click at [907, 318] on button "Volgende vraag" at bounding box center [784, 315] width 500 height 35
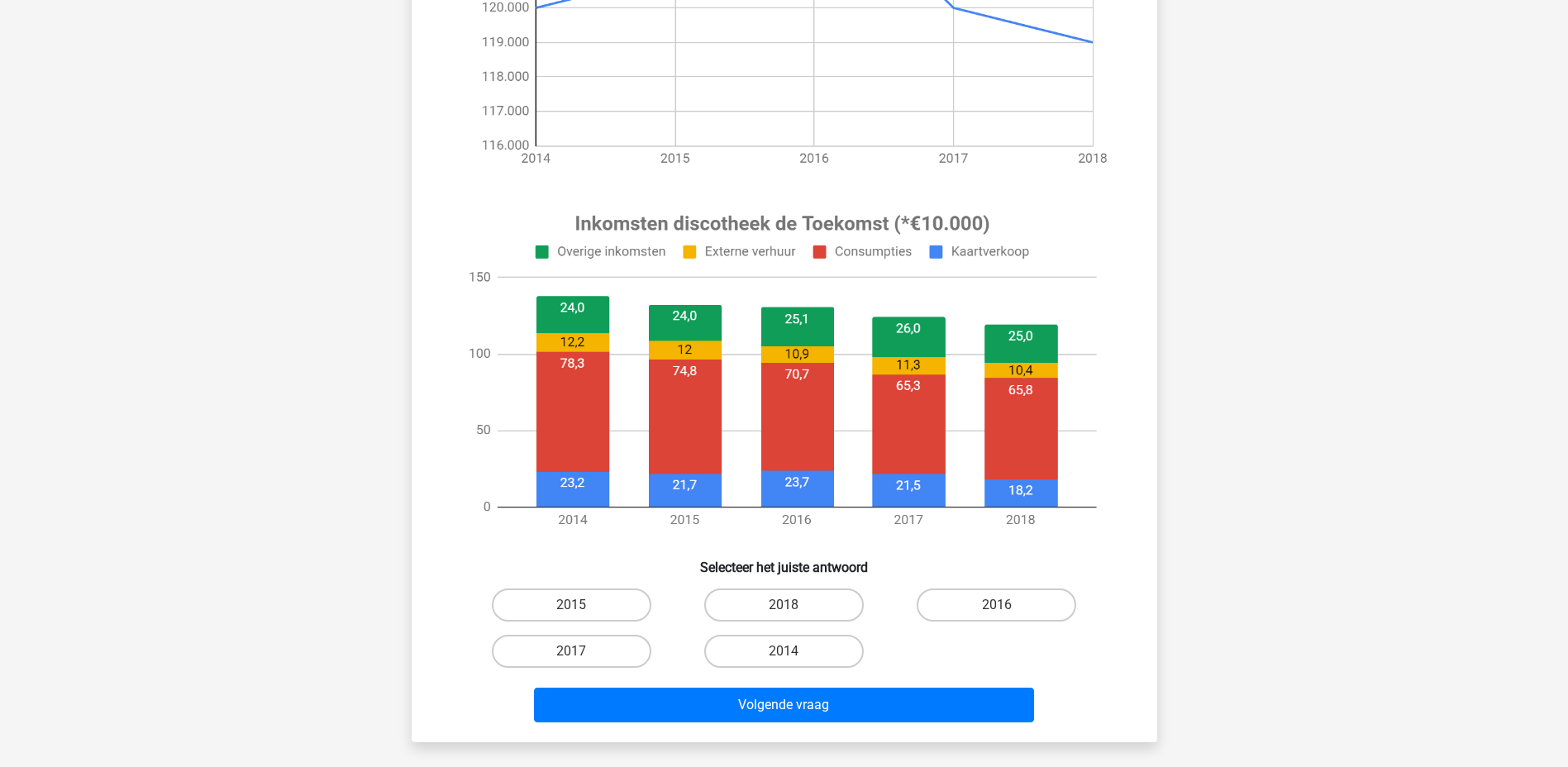
scroll to position [420, 0]
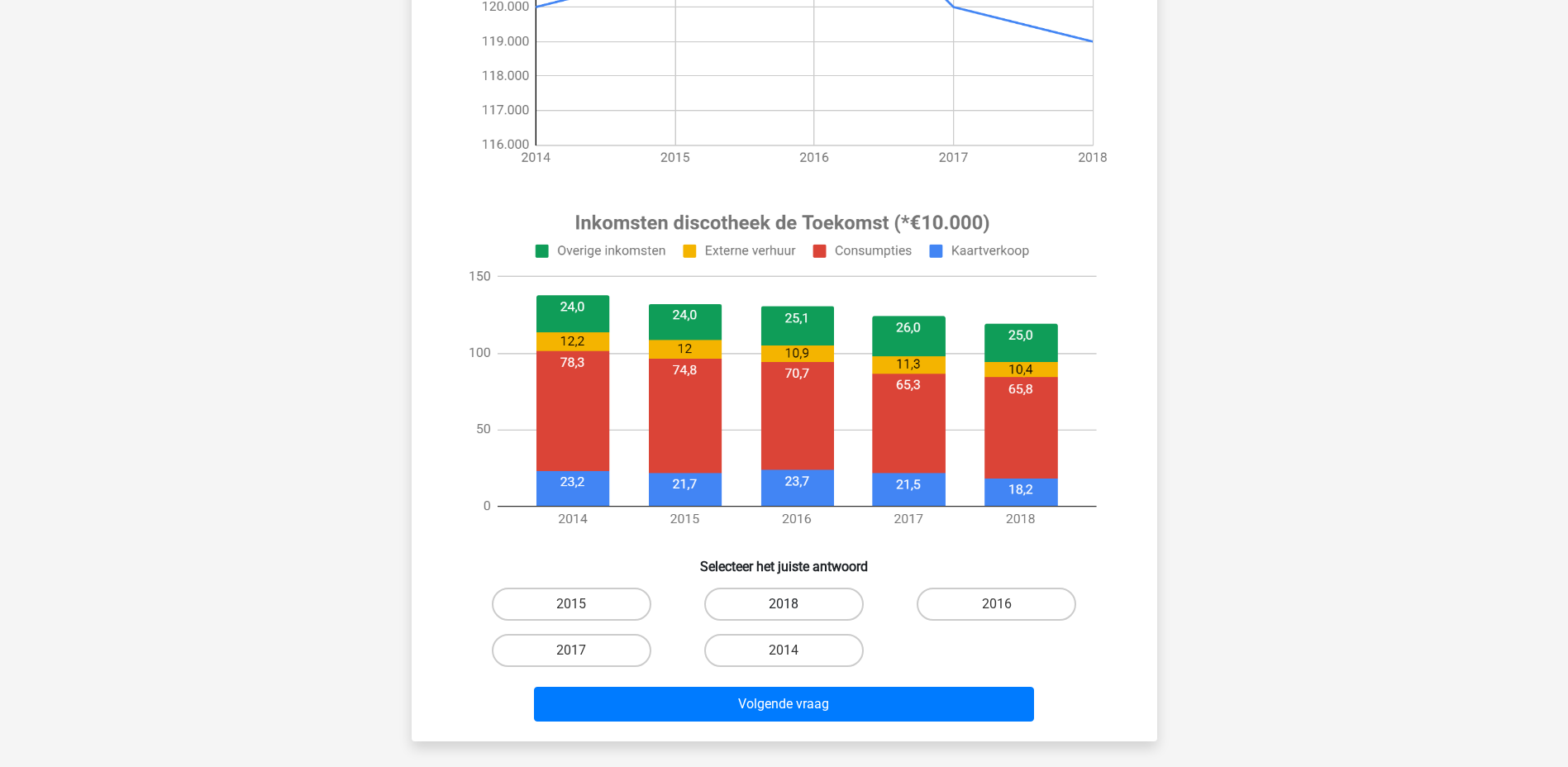
click at [812, 608] on label "2018" at bounding box center [784, 604] width 159 height 33
click at [794, 608] on input "2018" at bounding box center [788, 609] width 11 height 11
radio input "true"
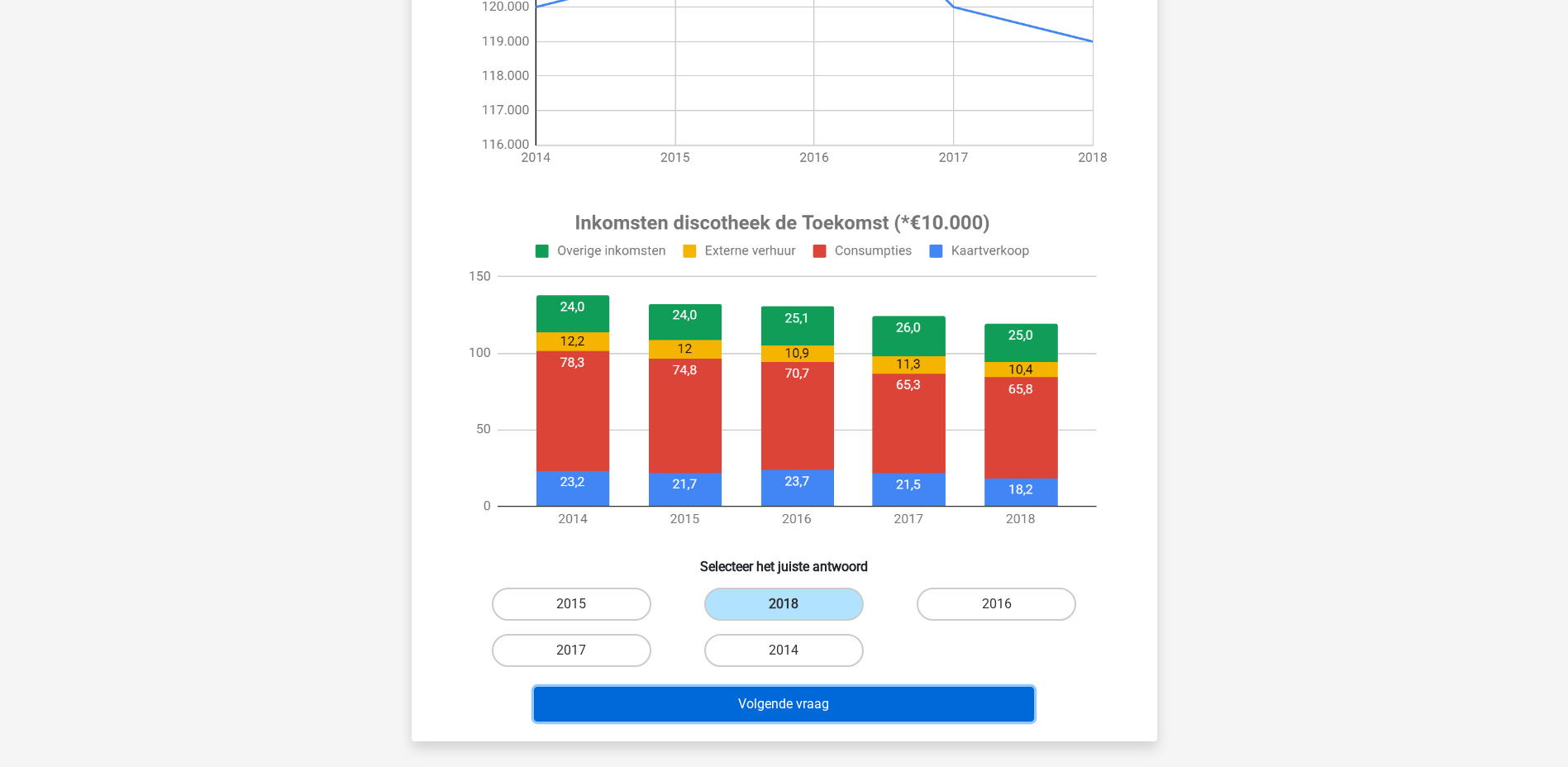
click at [869, 712] on button "Volgende vraag" at bounding box center [784, 704] width 500 height 35
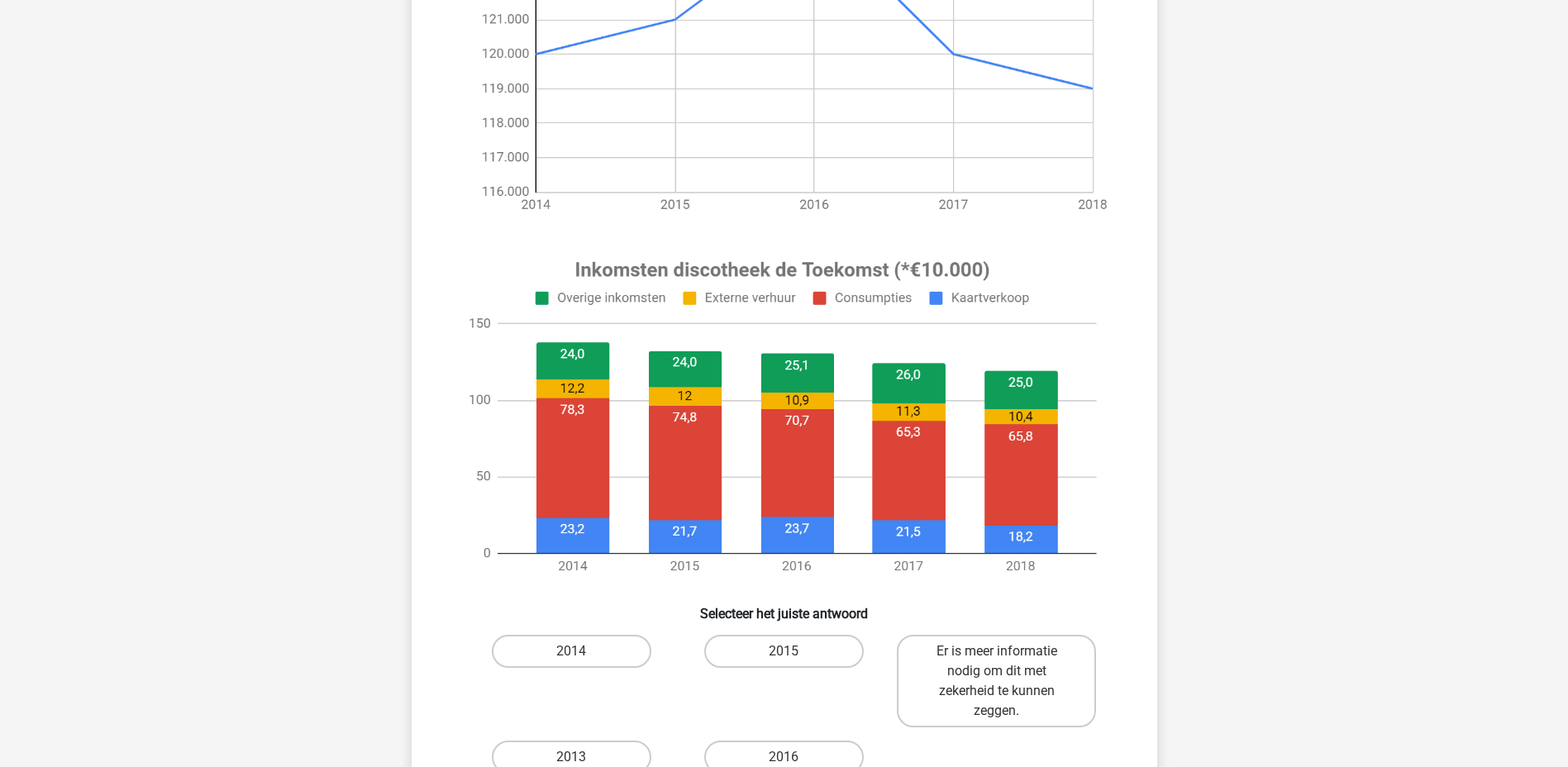
scroll to position [403, 0]
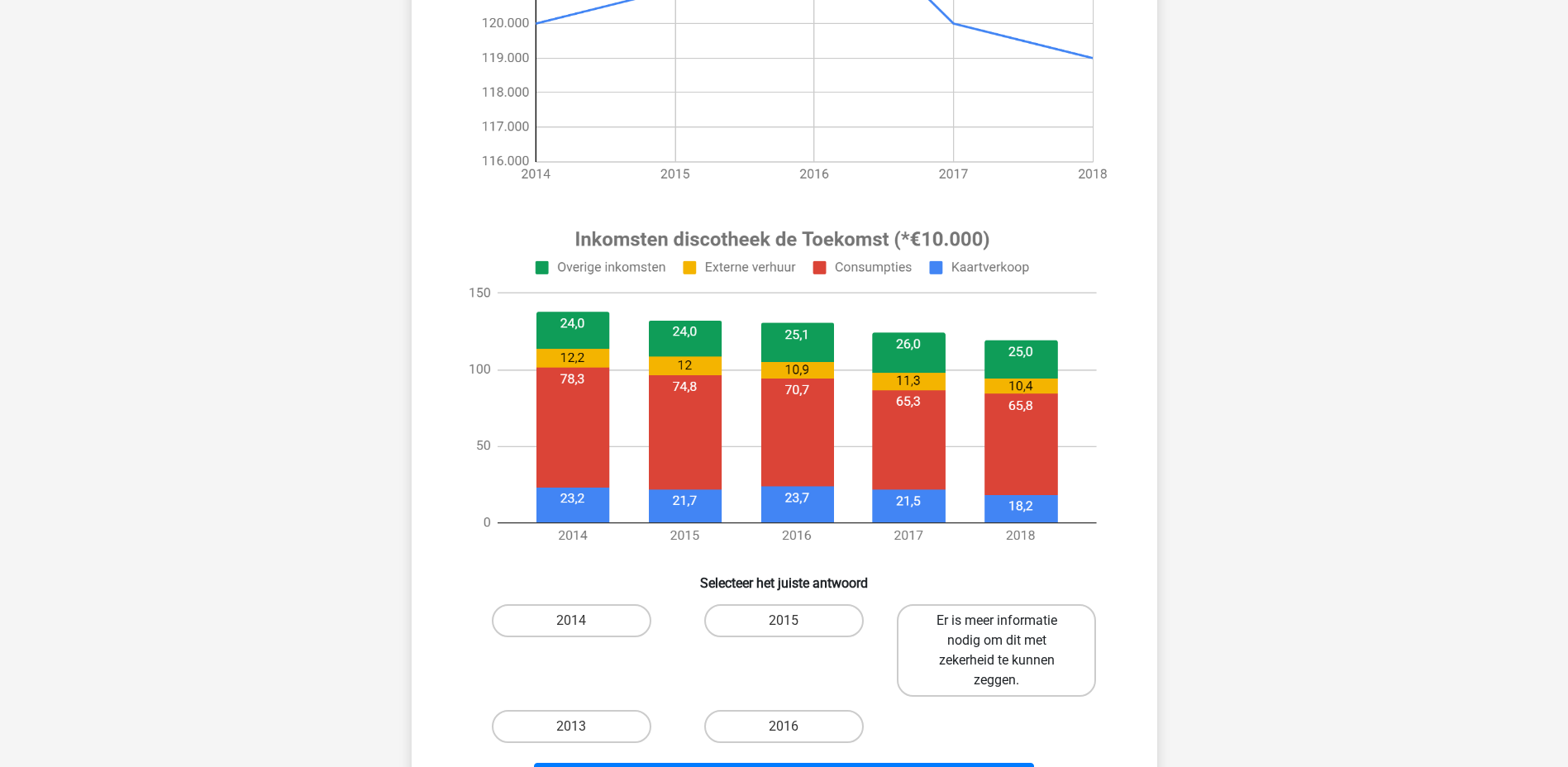
click at [988, 643] on label "Er is meer informatie nodig om dit met zekerheid te kunnen zeggen." at bounding box center [996, 650] width 199 height 93
click at [997, 631] on input "Er is meer informatie nodig om dit met zekerheid te kunnen zeggen." at bounding box center [1002, 625] width 11 height 11
radio input "true"
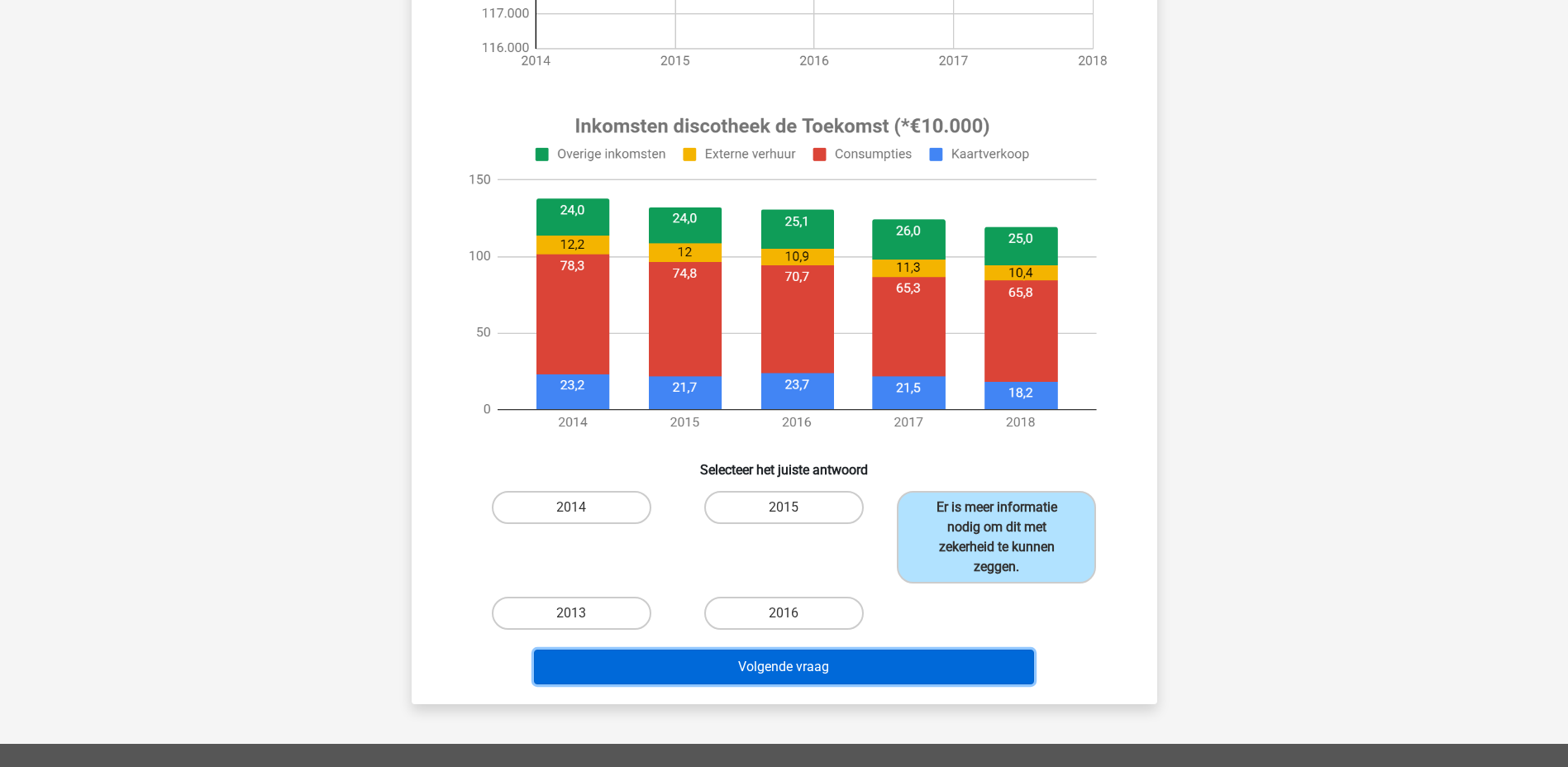
click at [879, 682] on button "Volgende vraag" at bounding box center [784, 667] width 500 height 35
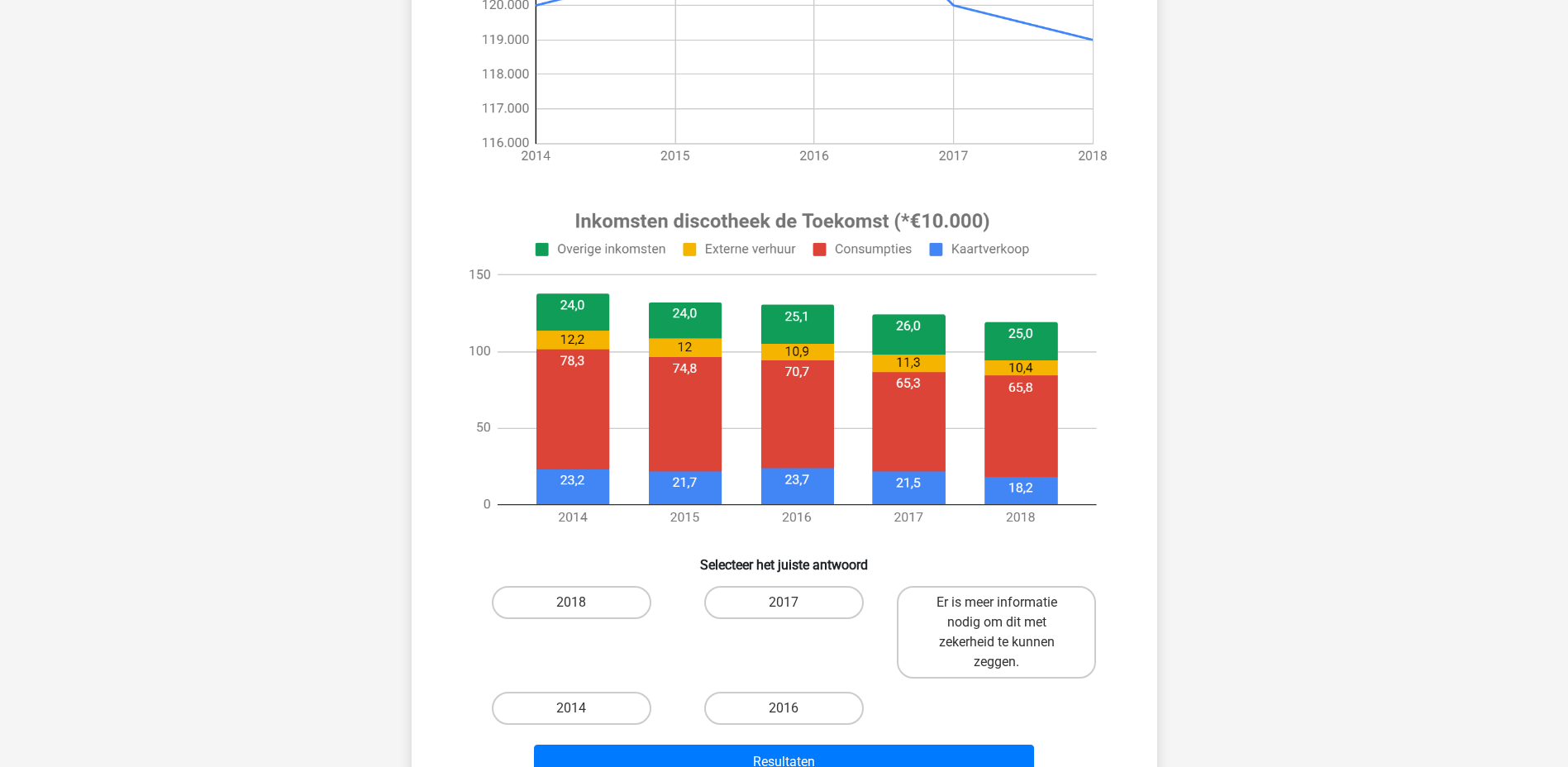
scroll to position [485, 0]
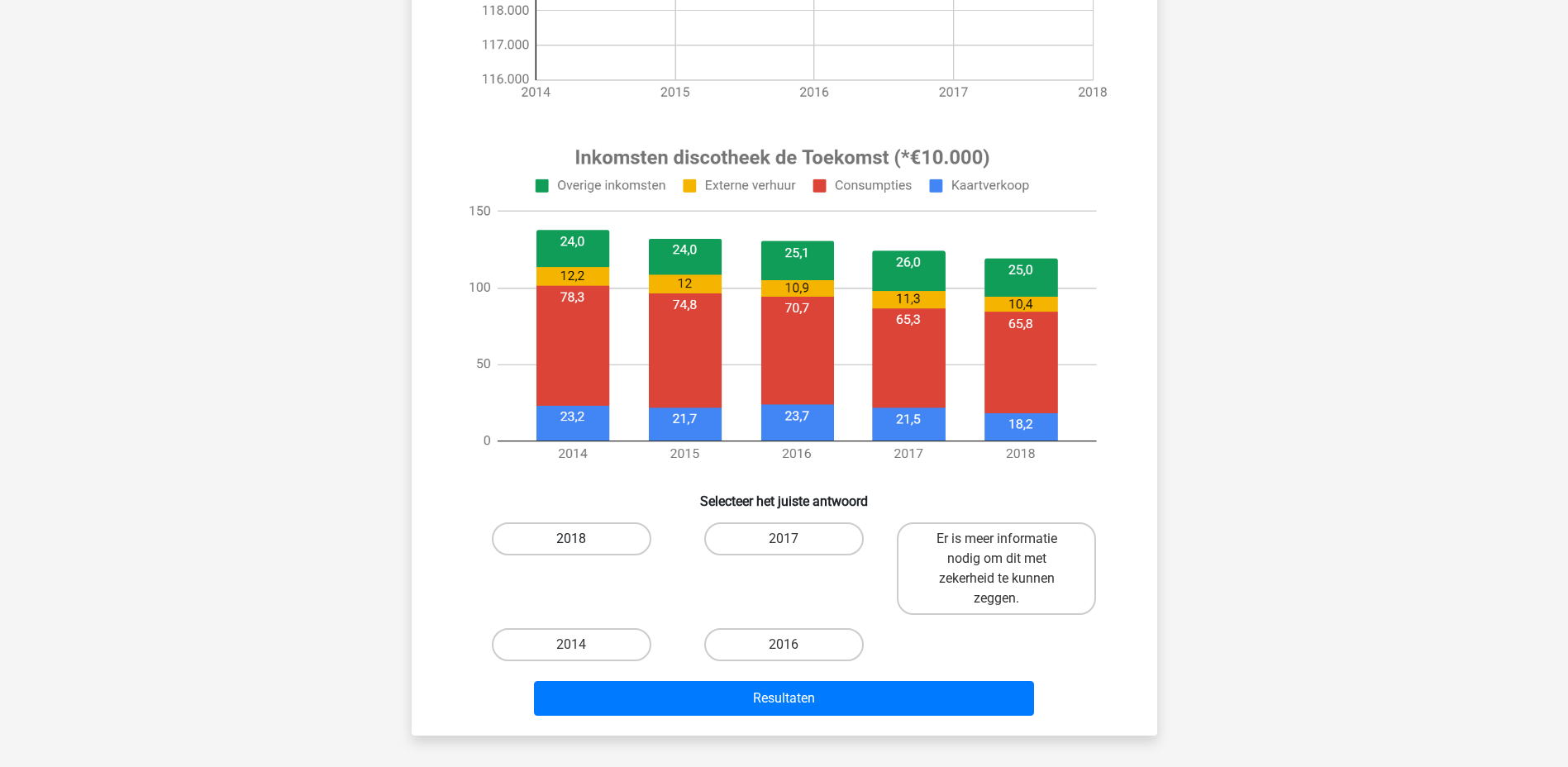
click at [598, 545] on label "2018" at bounding box center [571, 538] width 159 height 33
click at [582, 545] on input "2018" at bounding box center [576, 543] width 11 height 11
radio input "true"
click at [781, 717] on div "Resultaten" at bounding box center [784, 701] width 638 height 41
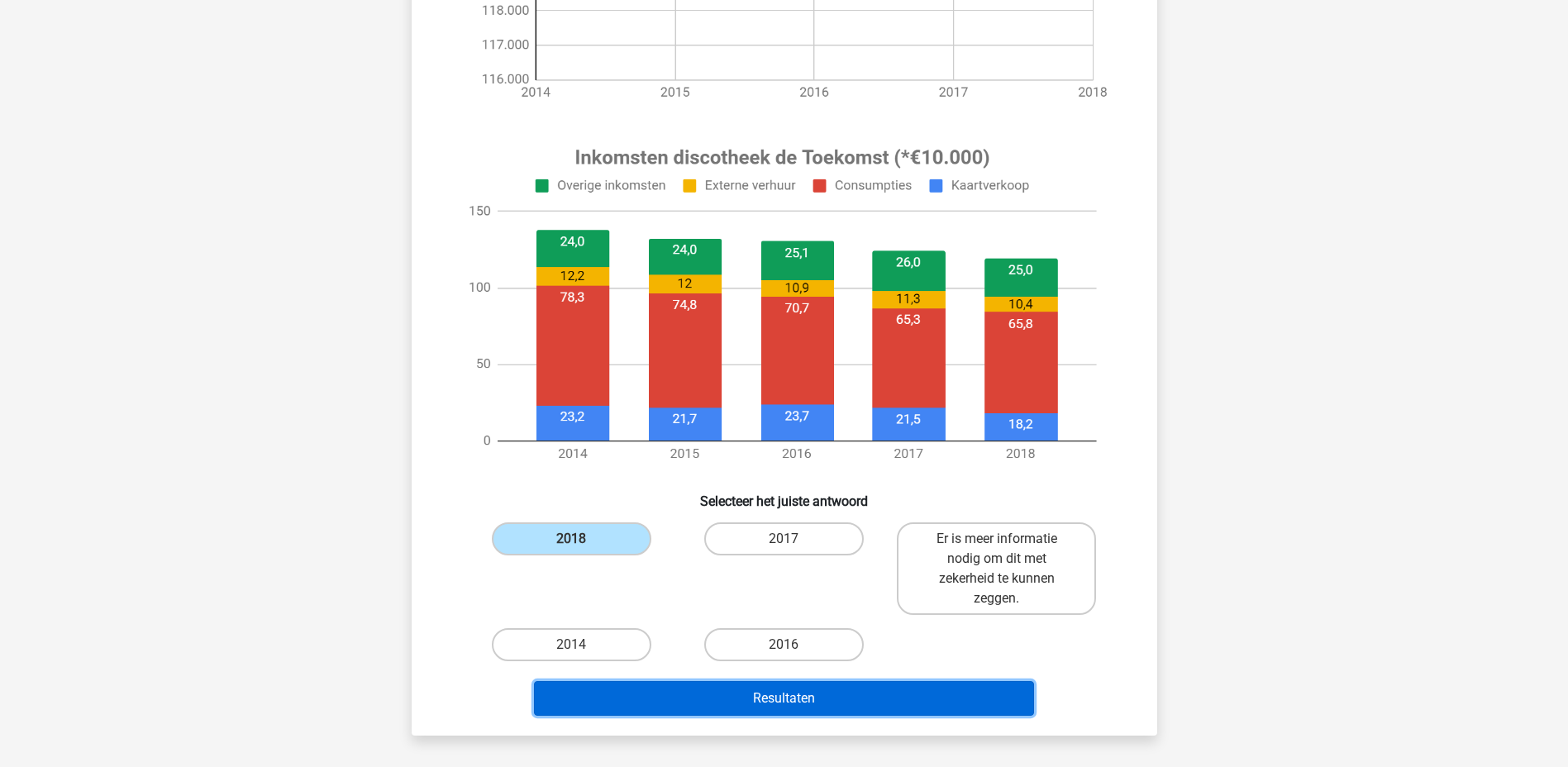
click at [823, 699] on button "Resultaten" at bounding box center [784, 699] width 500 height 35
